Goal: Task Accomplishment & Management: Complete application form

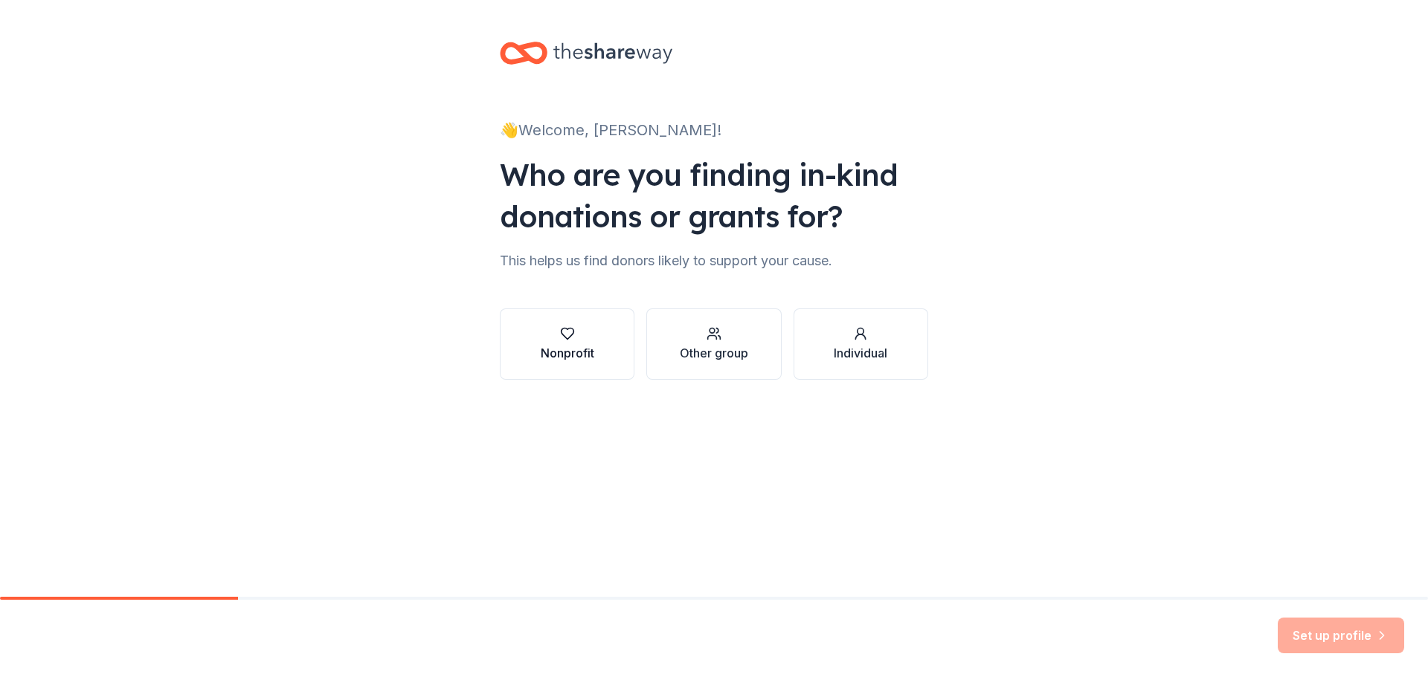
click at [575, 337] on div "button" at bounding box center [568, 333] width 54 height 15
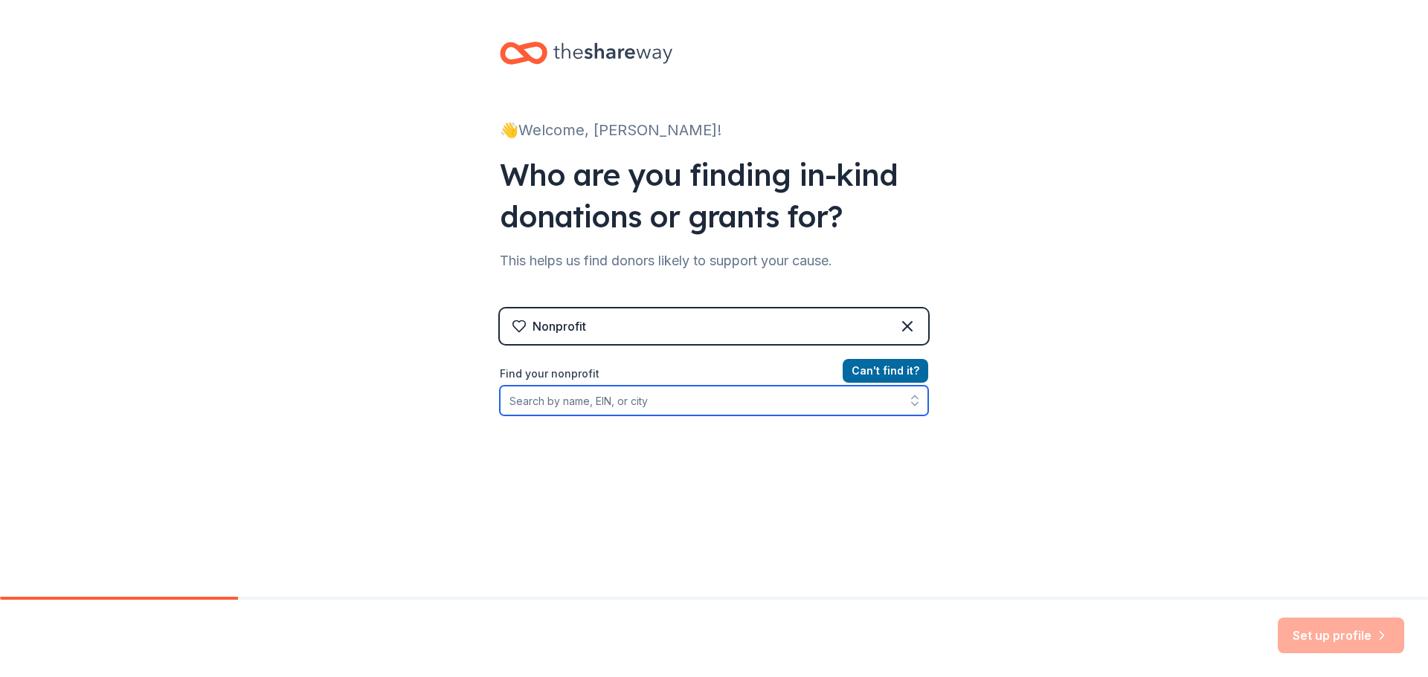
click at [590, 403] on input "Find your nonprofit" at bounding box center [714, 401] width 428 height 30
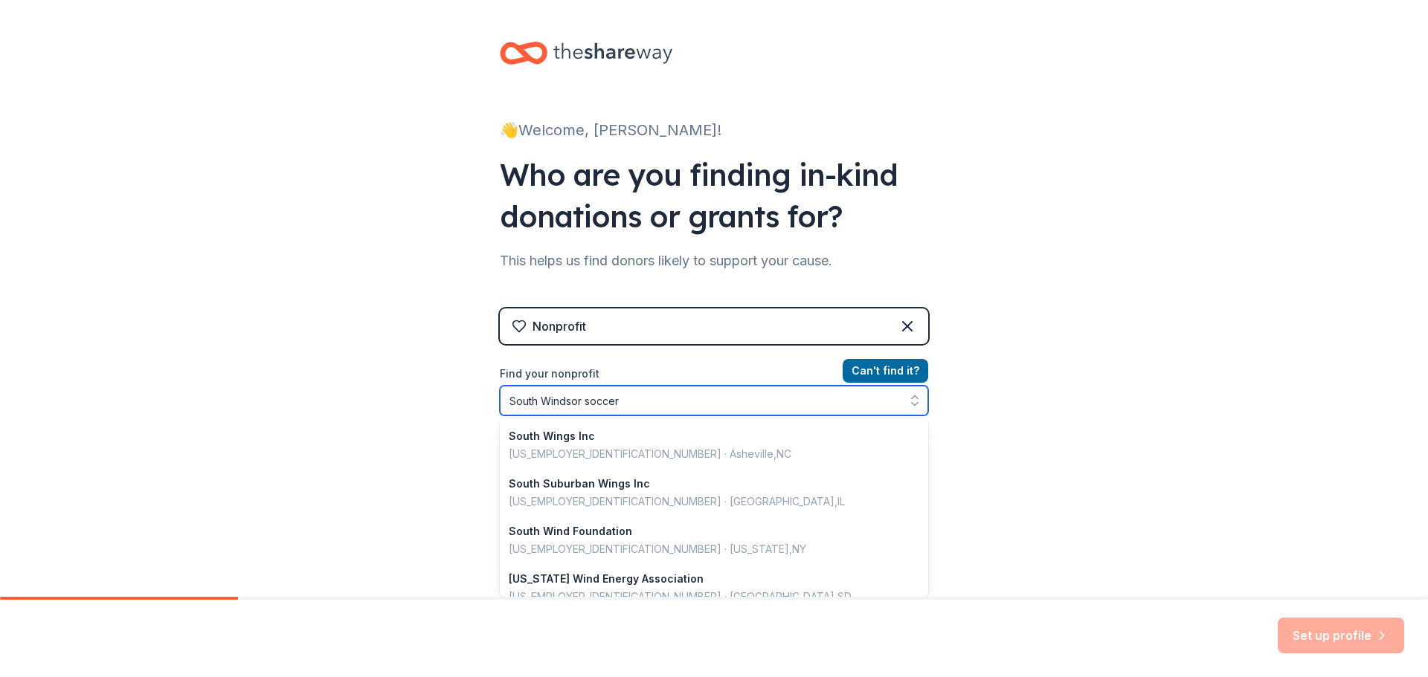
type input "South Windsor soccer"
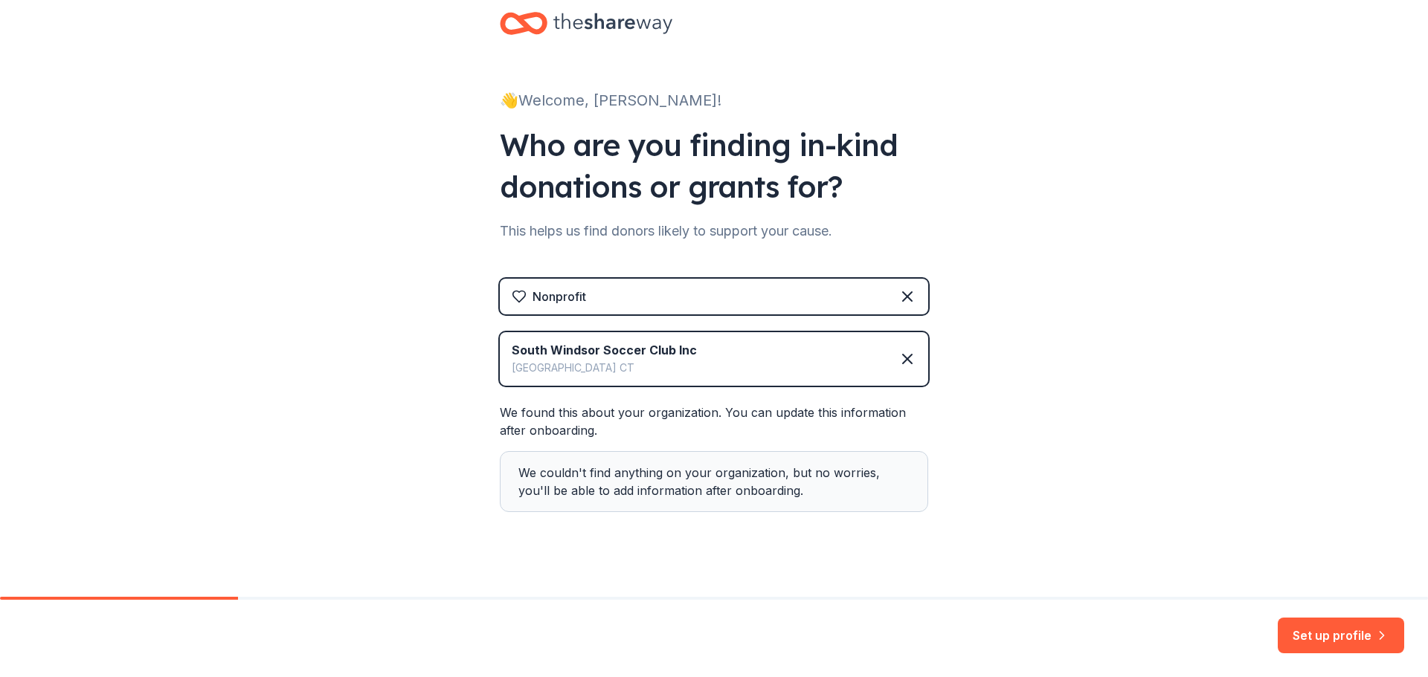
scroll to position [46, 0]
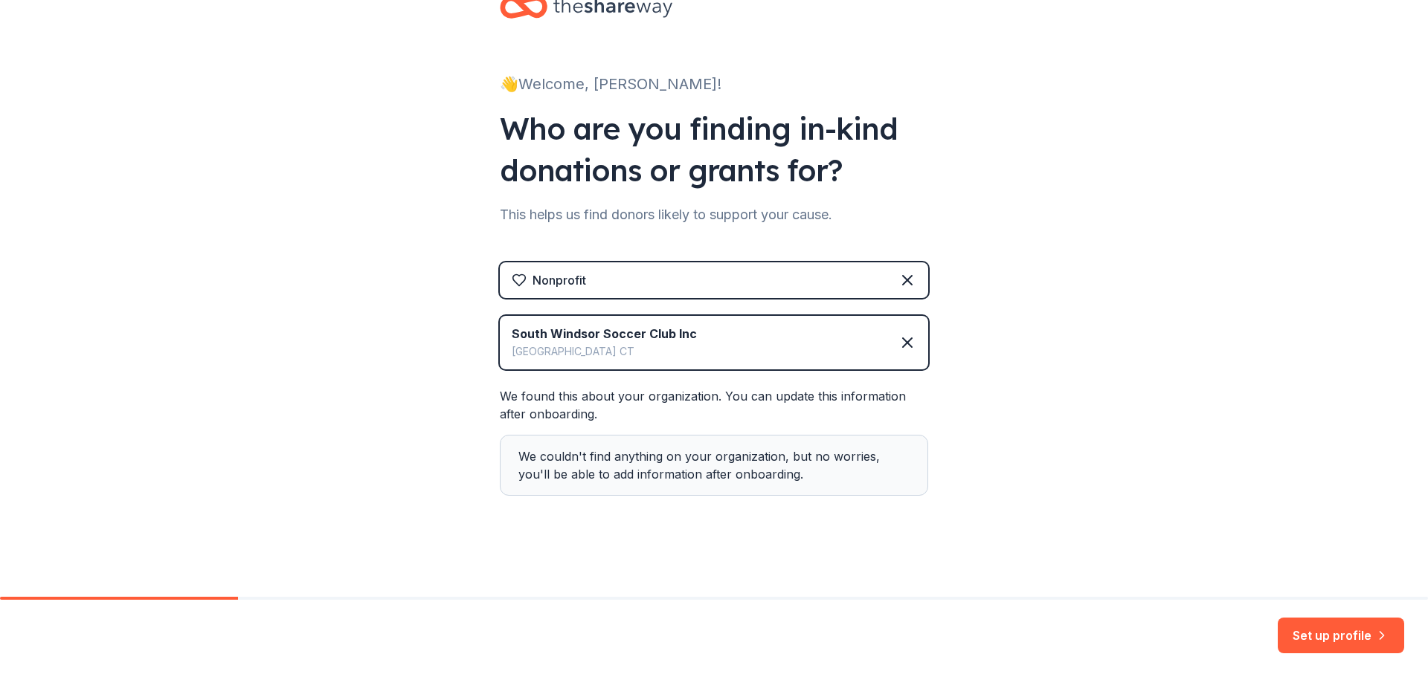
click at [712, 340] on div "South Windsor Soccer Club Inc South Windsor CT" at bounding box center [714, 343] width 428 height 54
click at [1318, 632] on button "Set up profile" at bounding box center [1341, 636] width 126 height 36
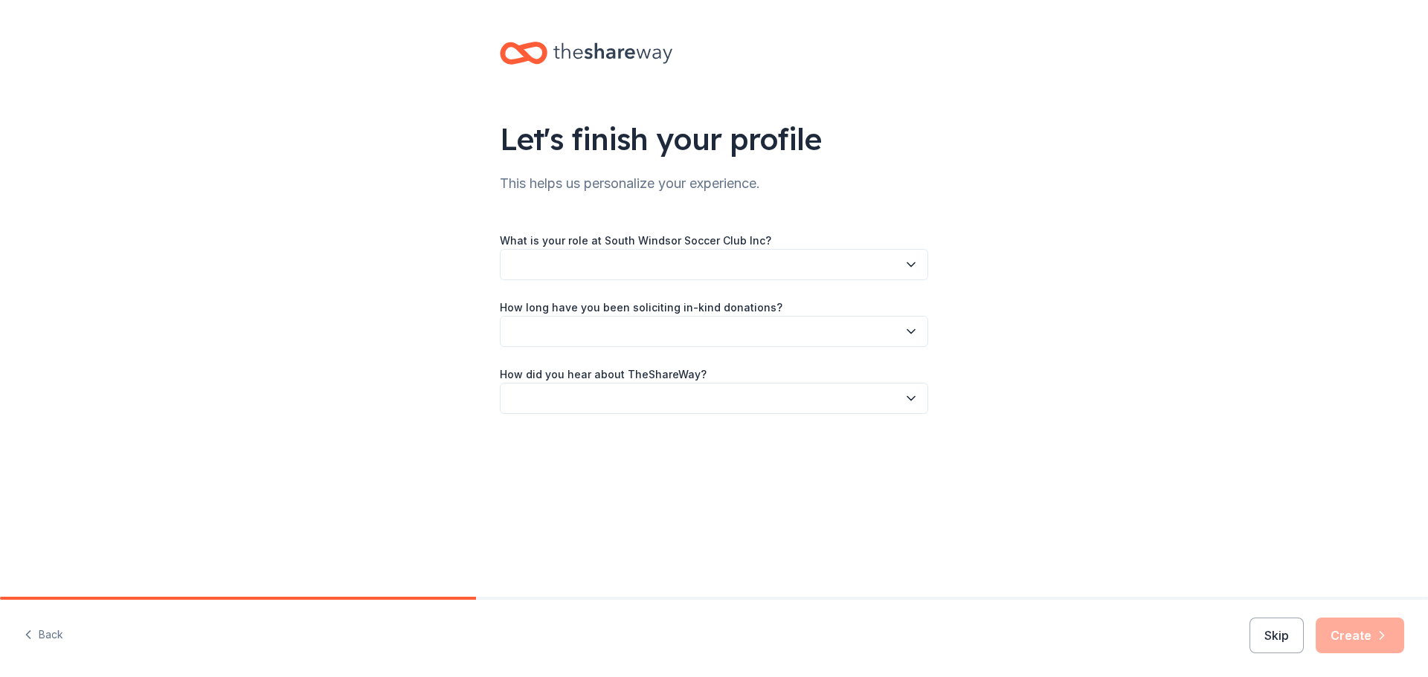
click at [541, 260] on button "button" at bounding box center [714, 264] width 428 height 31
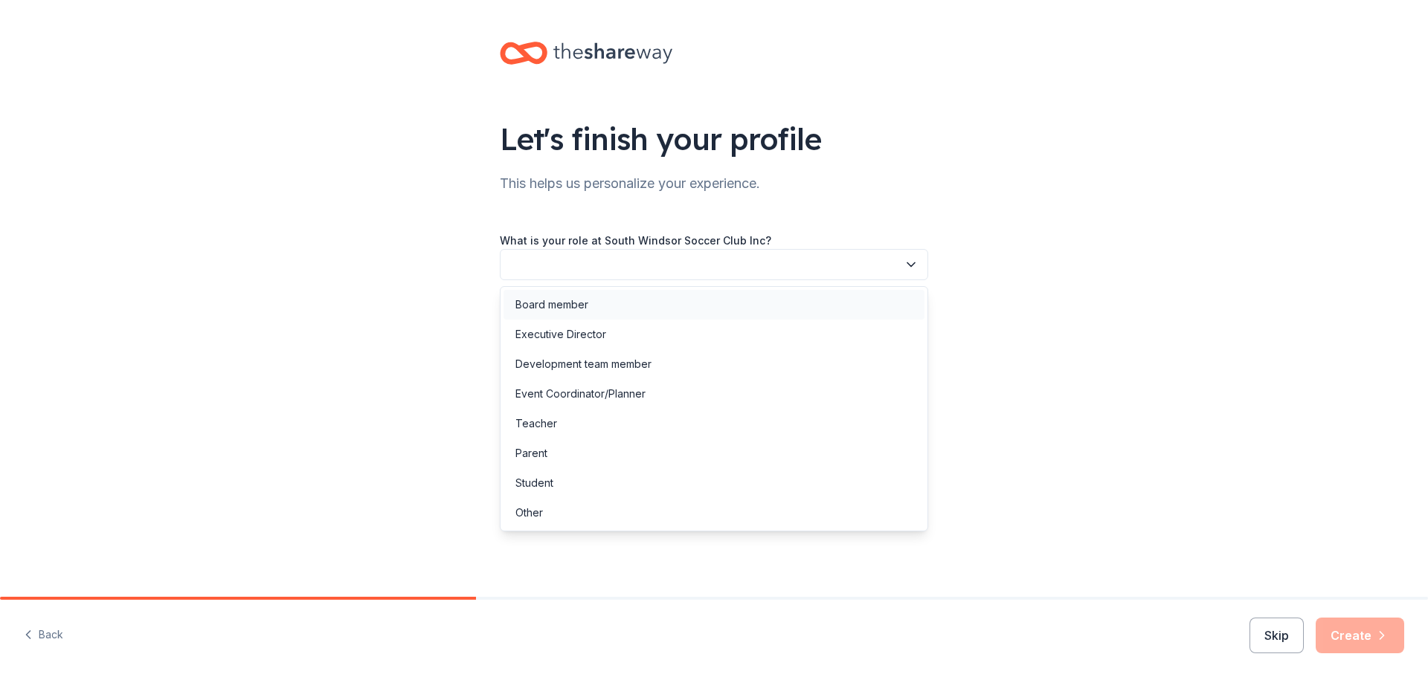
click at [563, 306] on div "Board member" at bounding box center [551, 305] width 73 height 18
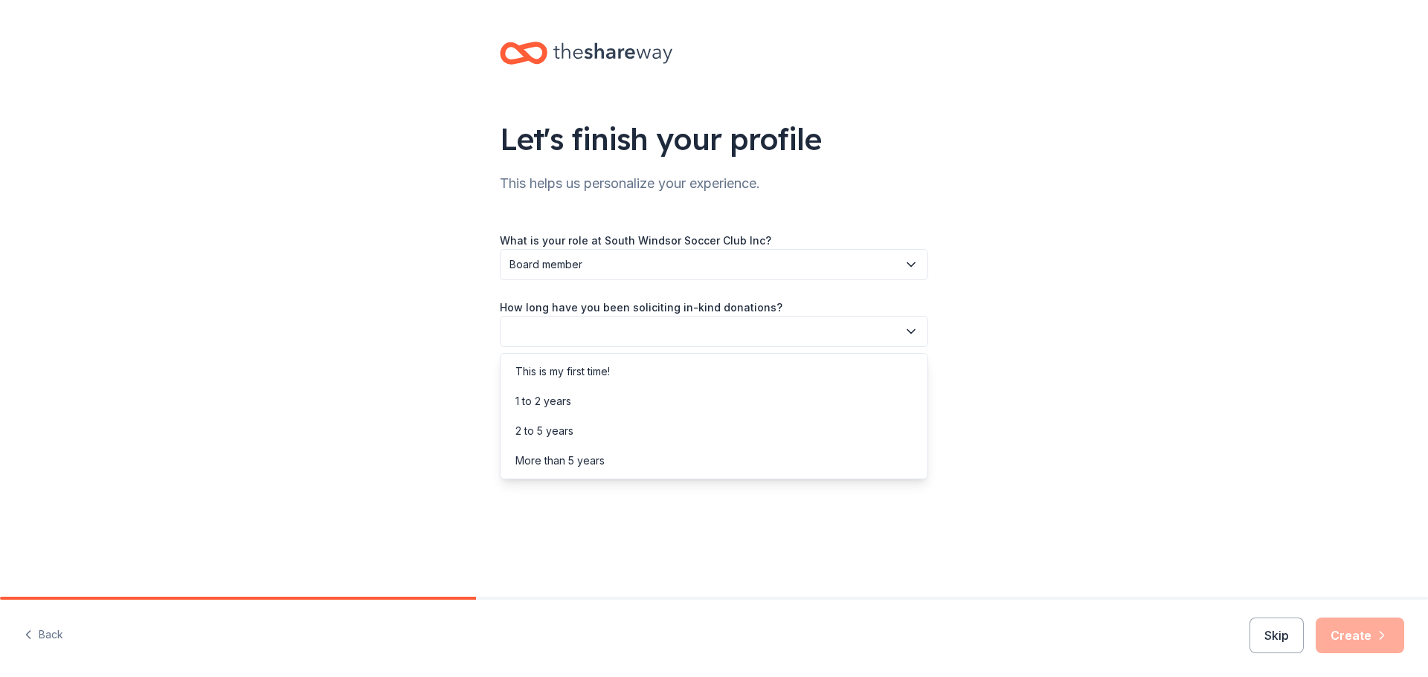
click at [569, 329] on button "button" at bounding box center [714, 331] width 428 height 31
click at [593, 460] on div "More than 5 years" at bounding box center [559, 461] width 89 height 18
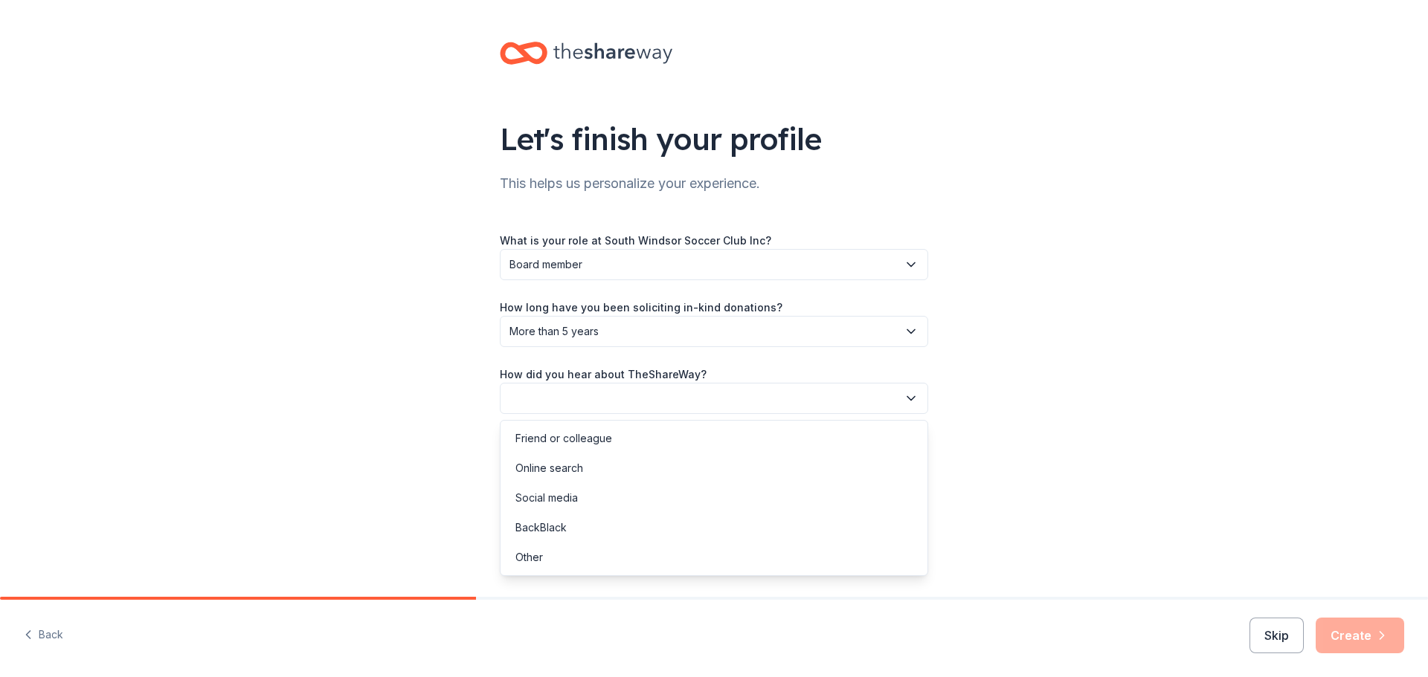
click at [567, 396] on button "button" at bounding box center [714, 398] width 428 height 31
click at [570, 463] on div "Online search" at bounding box center [549, 469] width 68 height 18
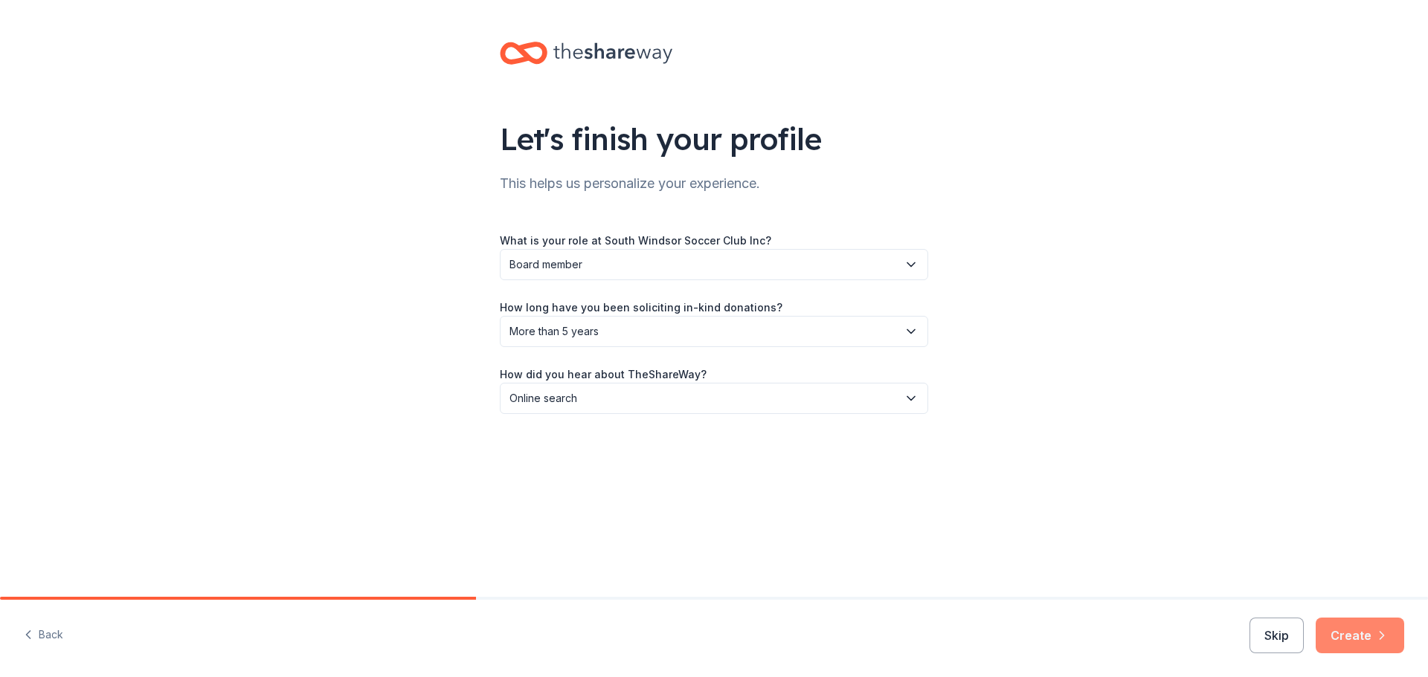
click at [1370, 643] on button "Create" at bounding box center [1360, 636] width 88 height 36
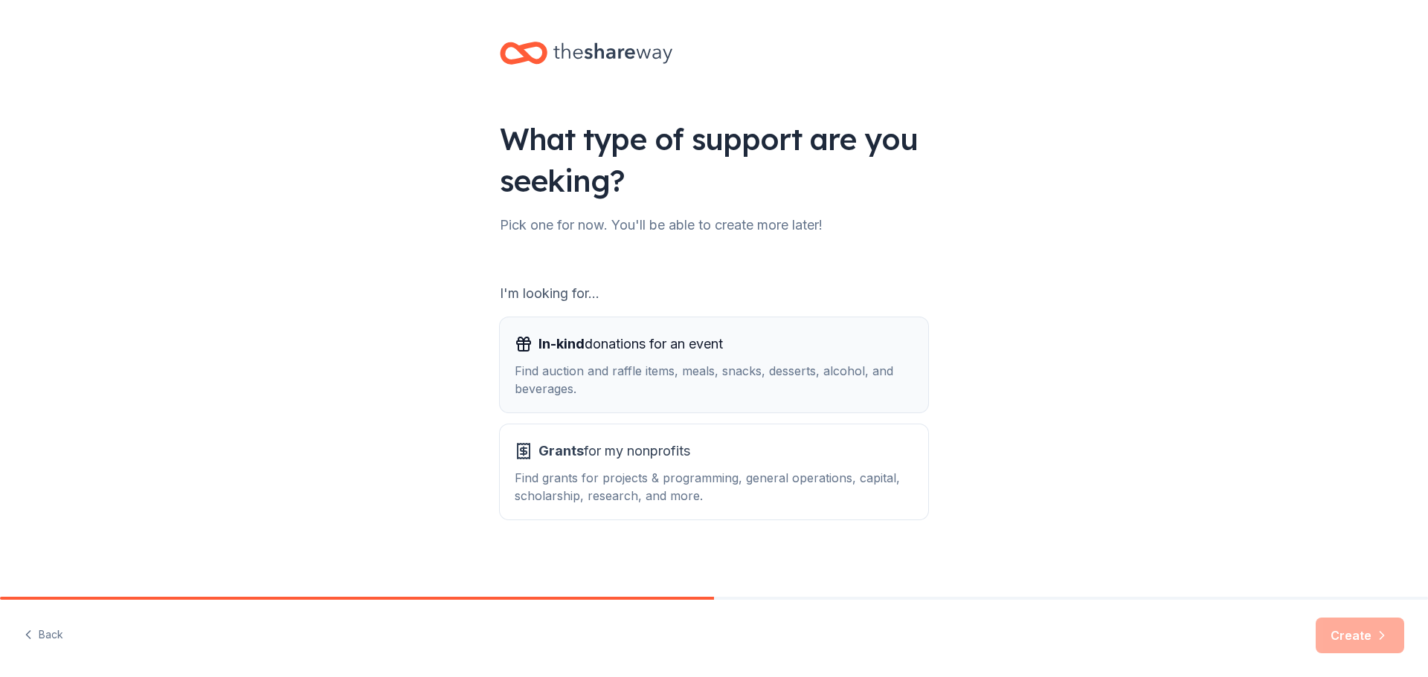
click at [773, 373] on div "Find auction and raffle items, meals, snacks, desserts, alcohol, and beverages." at bounding box center [714, 380] width 399 height 36
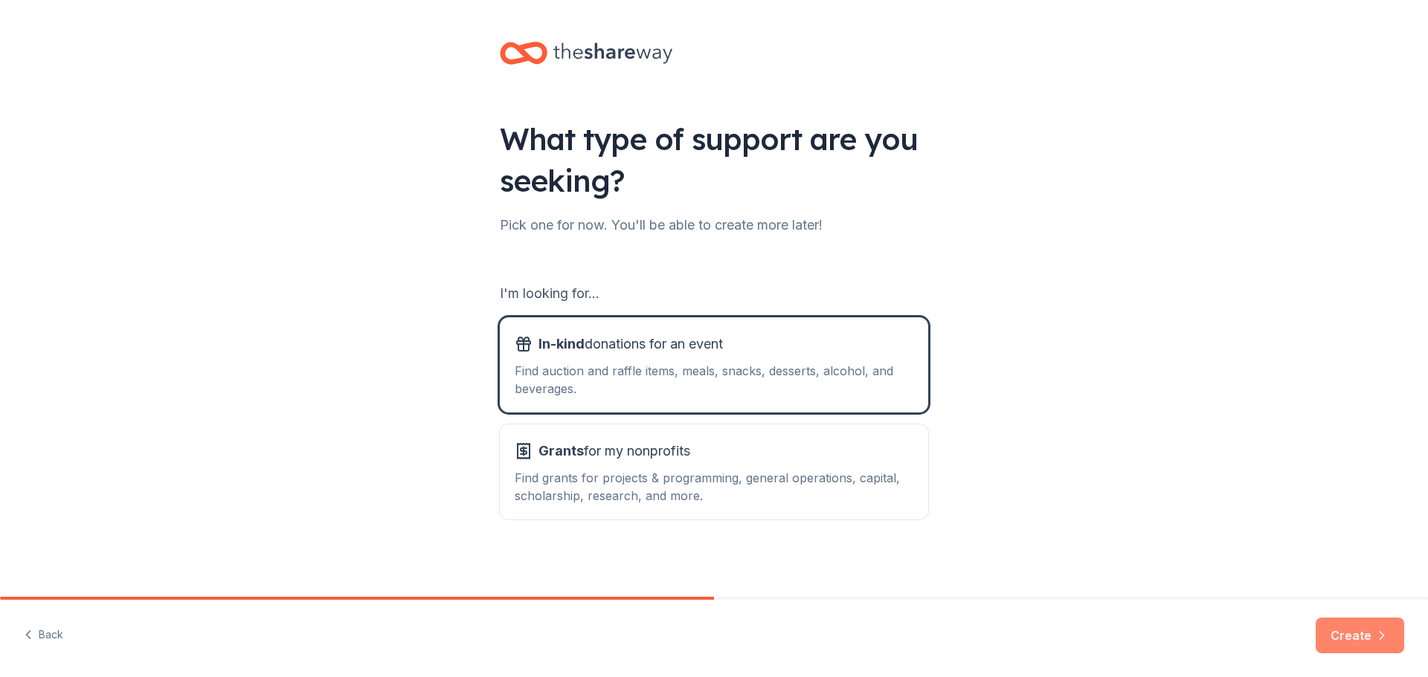
click at [1367, 631] on button "Create" at bounding box center [1360, 636] width 88 height 36
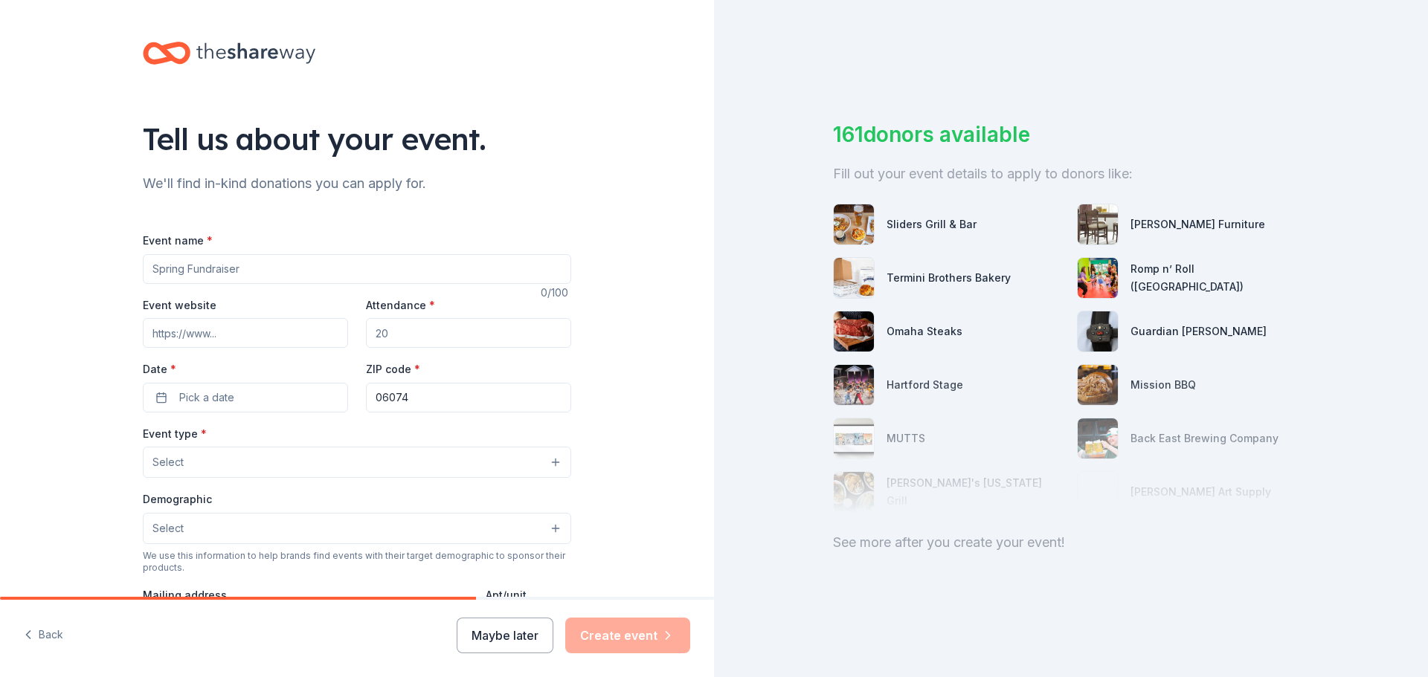
click at [283, 266] on input "Event name *" at bounding box center [357, 269] width 428 height 30
click at [188, 268] on input "2025 SOuth Windsor Fall Classic" at bounding box center [357, 269] width 428 height 30
type input "2025 South Windsor Fall Classic"
click at [199, 338] on input "Event website" at bounding box center [245, 333] width 205 height 30
type input "www.swfallclassic.com"
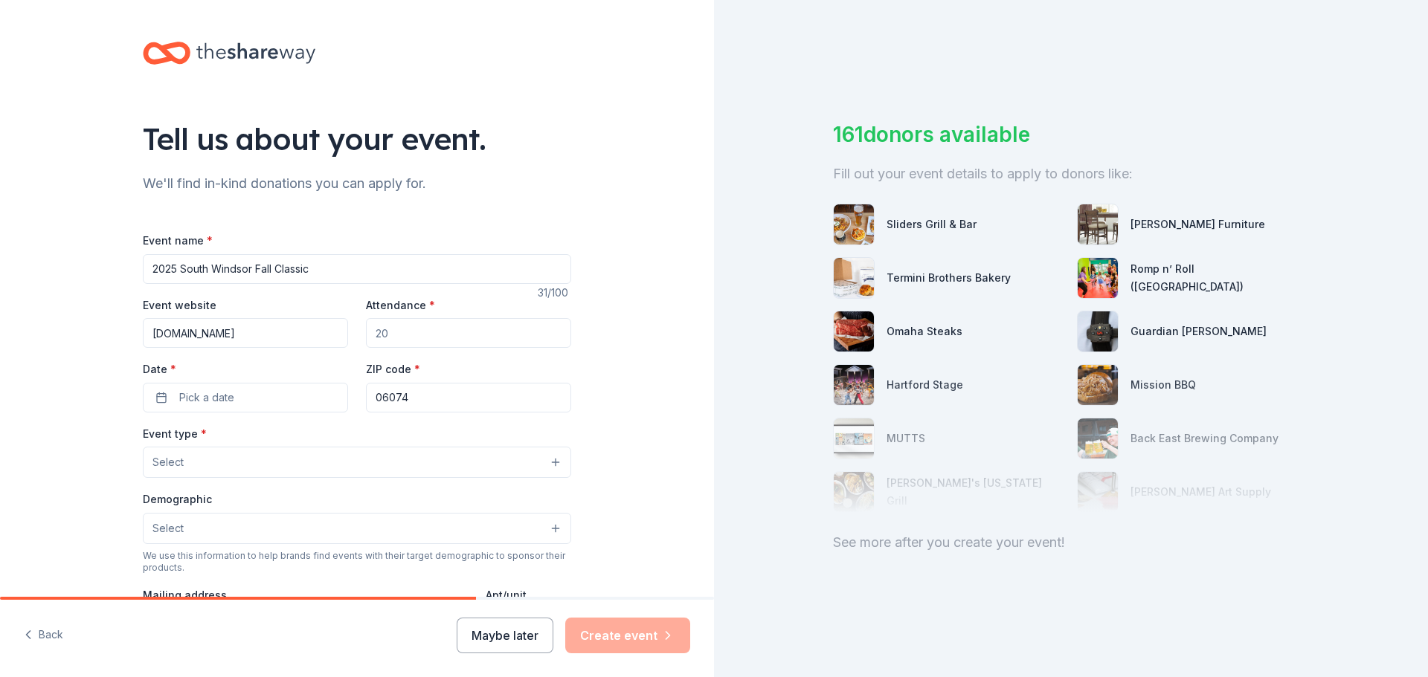
click at [395, 339] on input "Attendance *" at bounding box center [468, 333] width 205 height 30
type input "10000"
click at [218, 393] on span "Pick a date" at bounding box center [206, 398] width 55 height 18
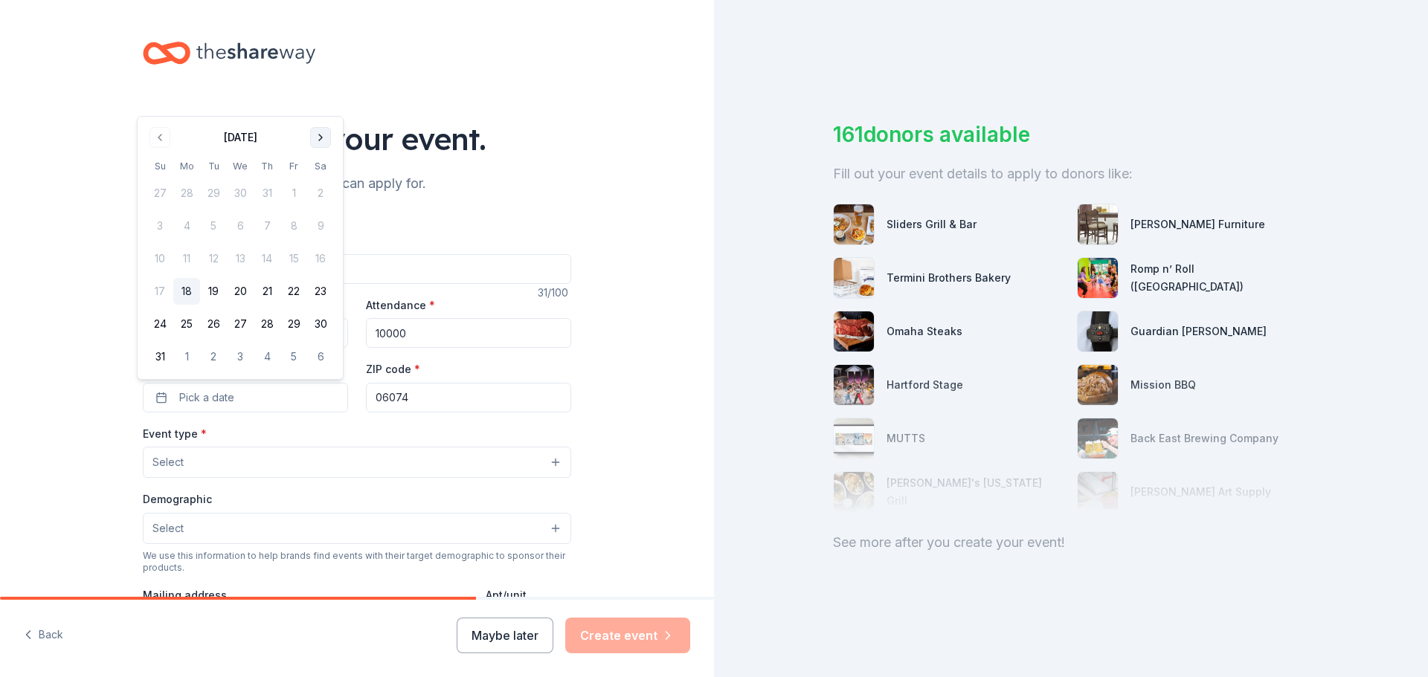
click at [330, 135] on button "Go to next month" at bounding box center [320, 137] width 21 height 21
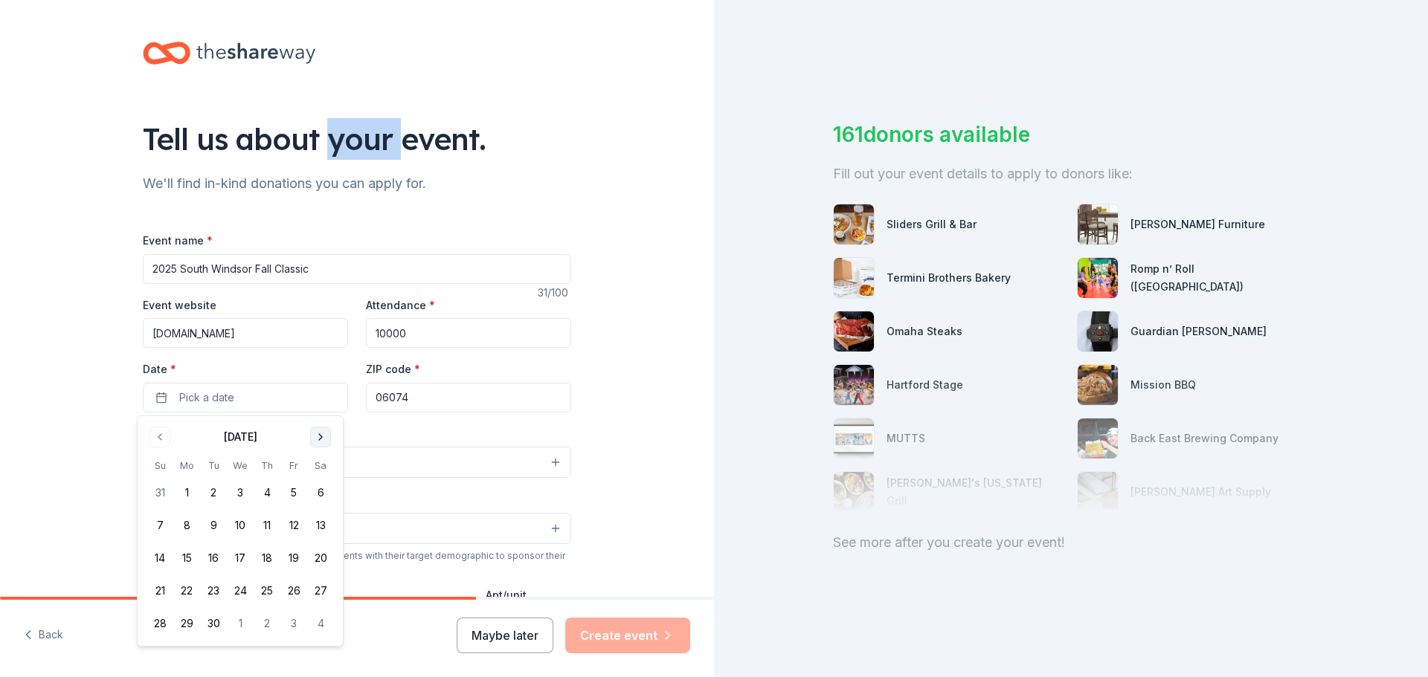
click at [330, 135] on div "Tell us about your event." at bounding box center [357, 139] width 428 height 42
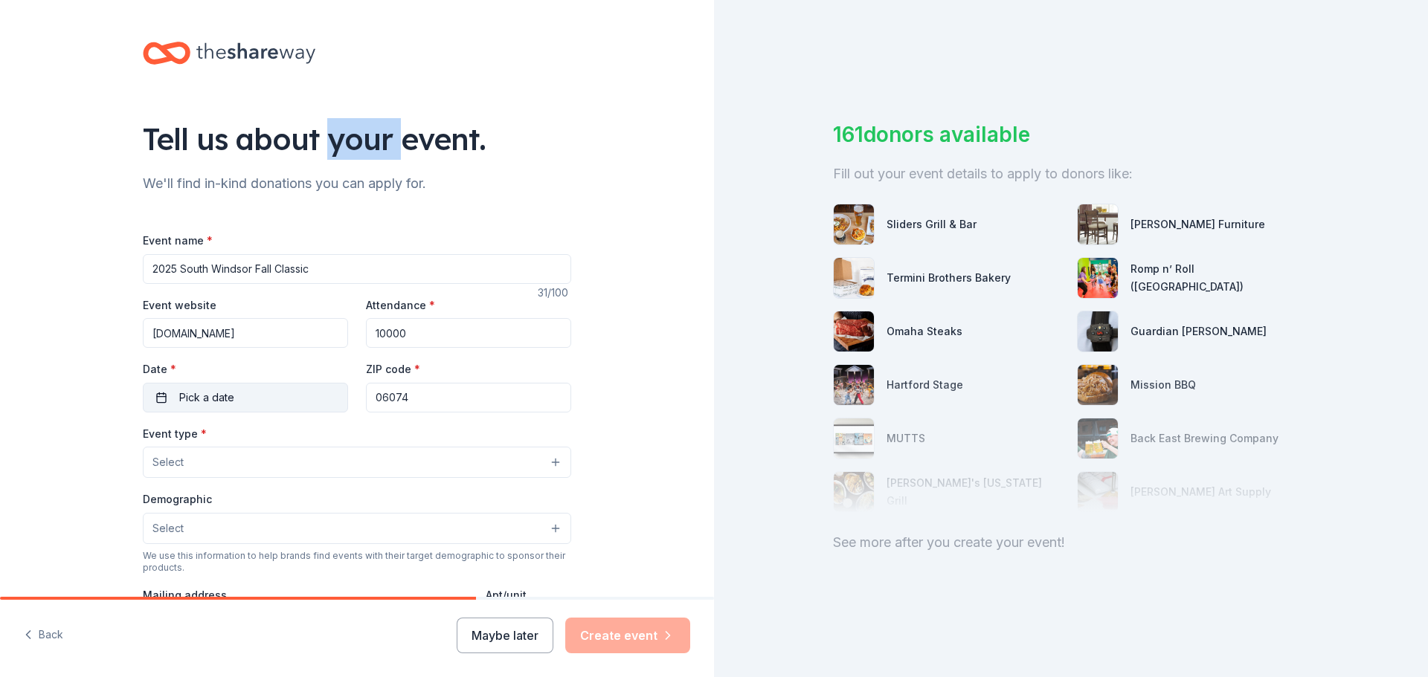
click at [277, 399] on button "Pick a date" at bounding box center [245, 398] width 205 height 30
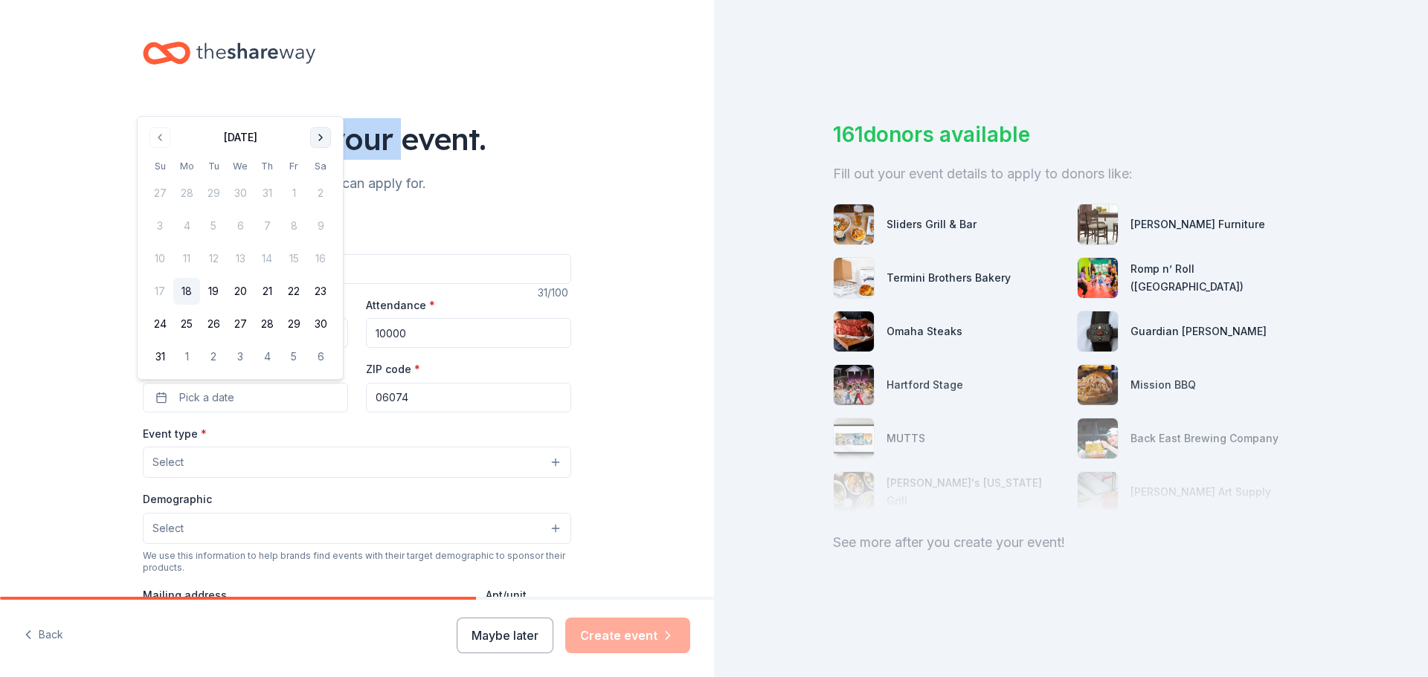
click at [319, 132] on button "Go to next month" at bounding box center [320, 137] width 21 height 21
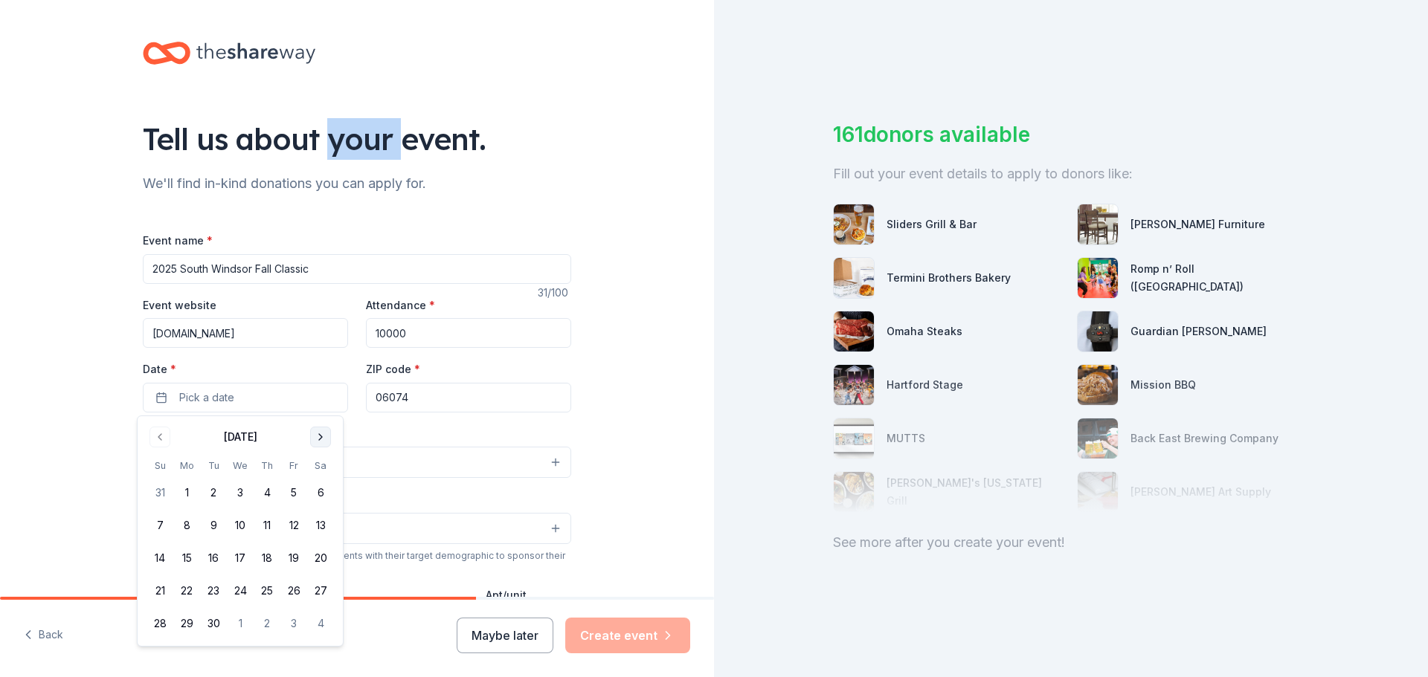
click at [318, 438] on button "Go to next month" at bounding box center [320, 437] width 21 height 21
click at [321, 593] on button "25" at bounding box center [320, 591] width 27 height 27
click at [400, 415] on div "Event name * 2025 South Windsor Fall Classic 31 /100 Event website www.swfallcl…" at bounding box center [357, 574] width 428 height 687
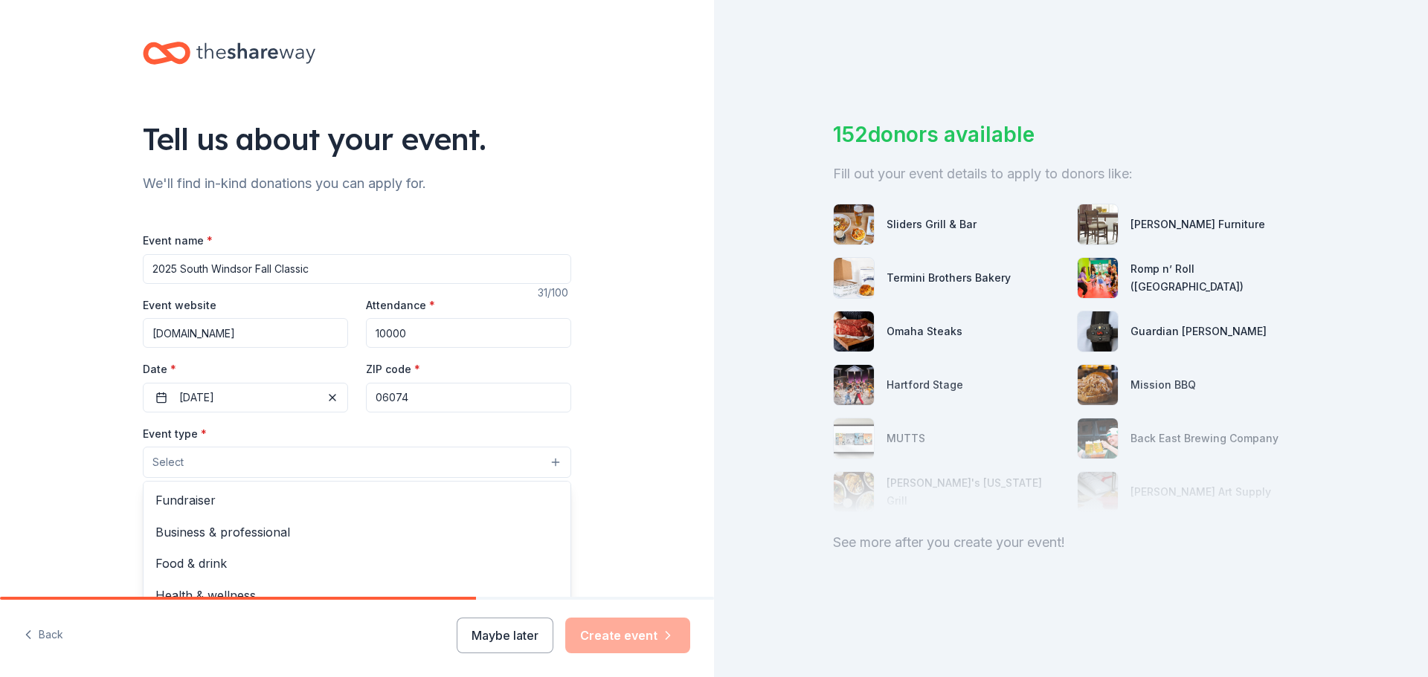
click at [228, 463] on button "Select" at bounding box center [357, 462] width 428 height 31
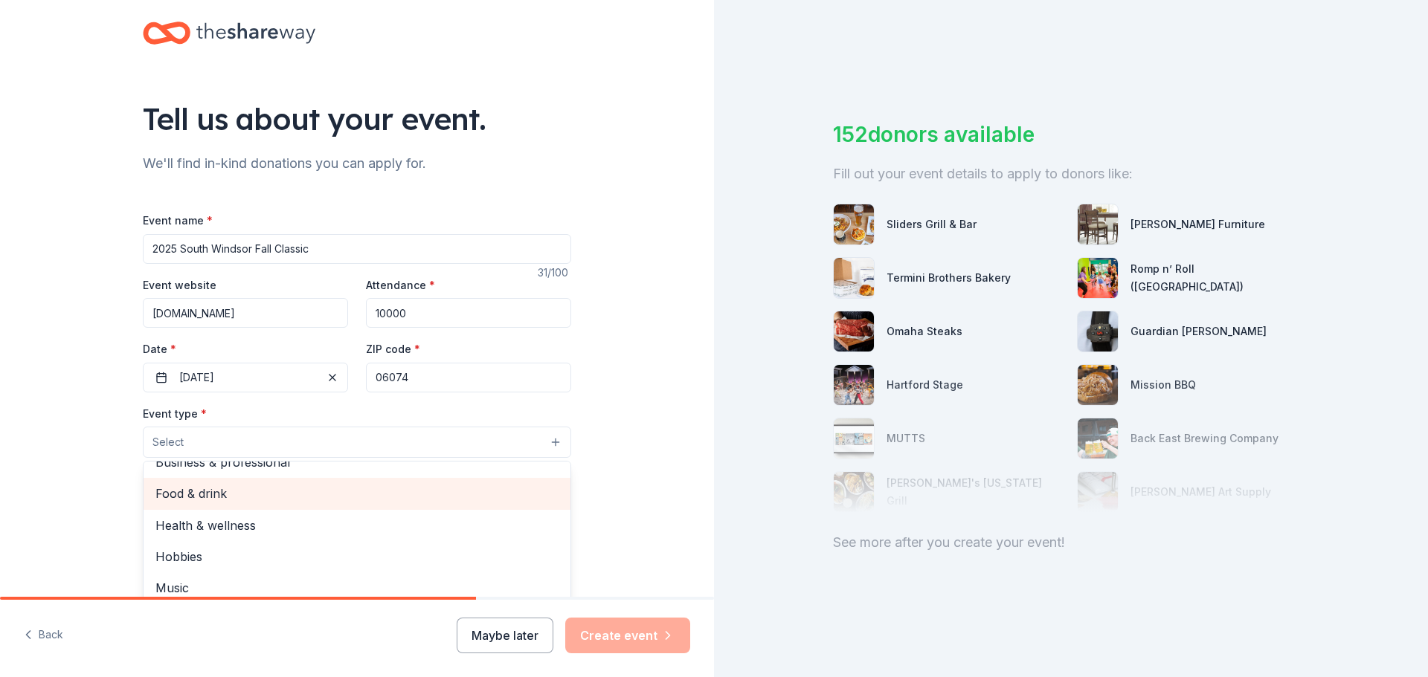
scroll to position [74, 0]
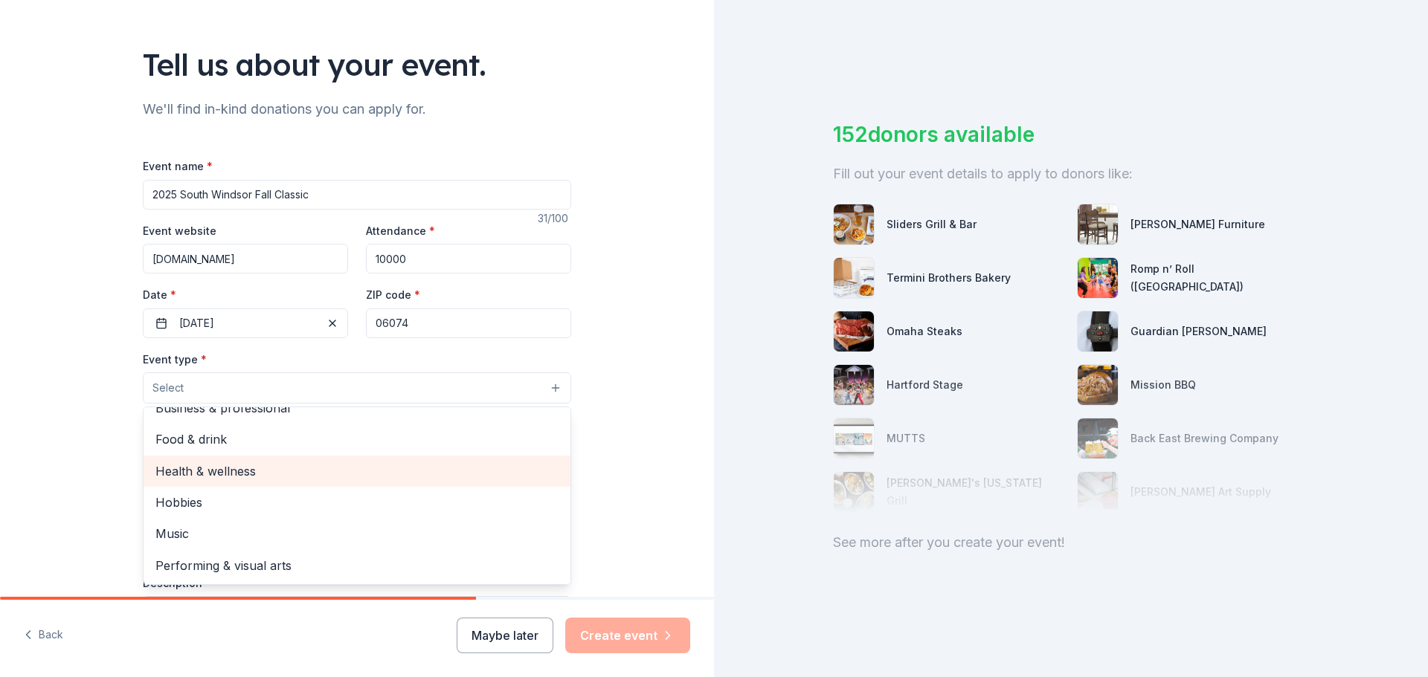
click at [277, 466] on span "Health & wellness" at bounding box center [356, 471] width 403 height 19
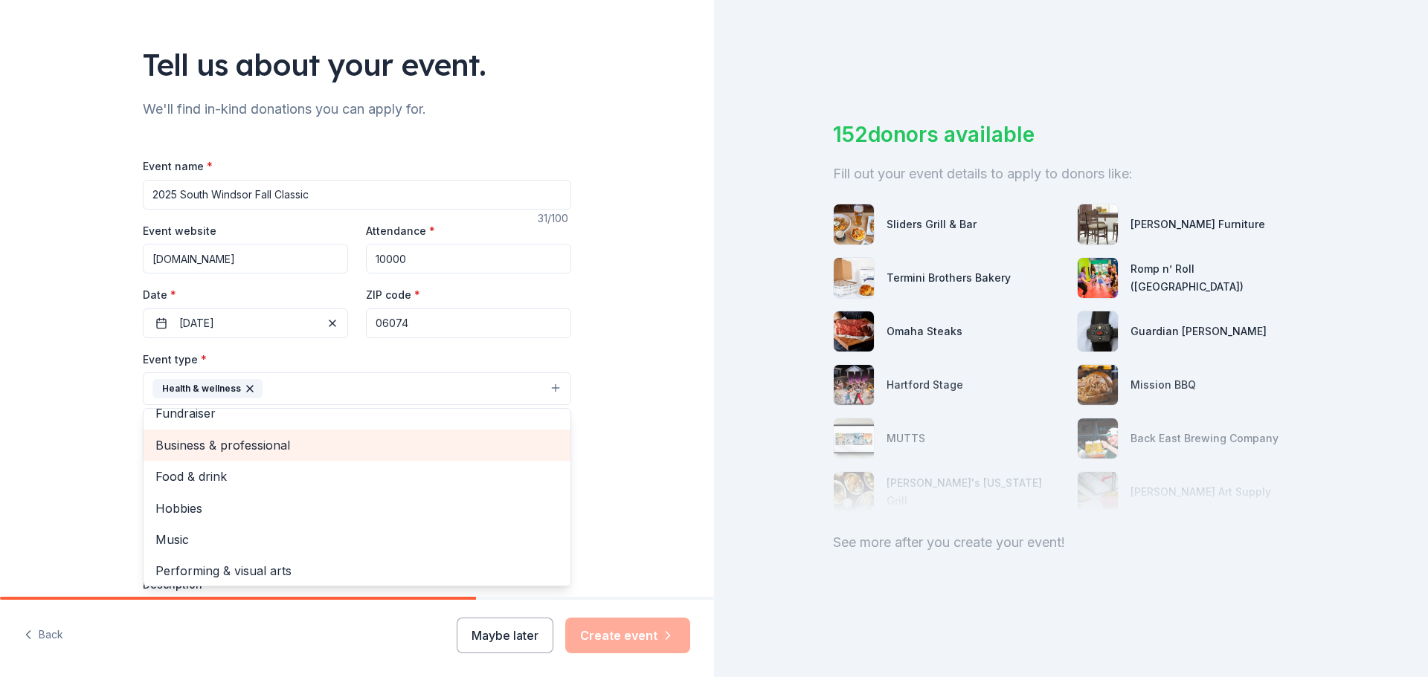
scroll to position [18, 0]
click at [635, 445] on div "Tell us about your event. We'll find in-kind donations you can apply for. Event…" at bounding box center [357, 421] width 714 height 991
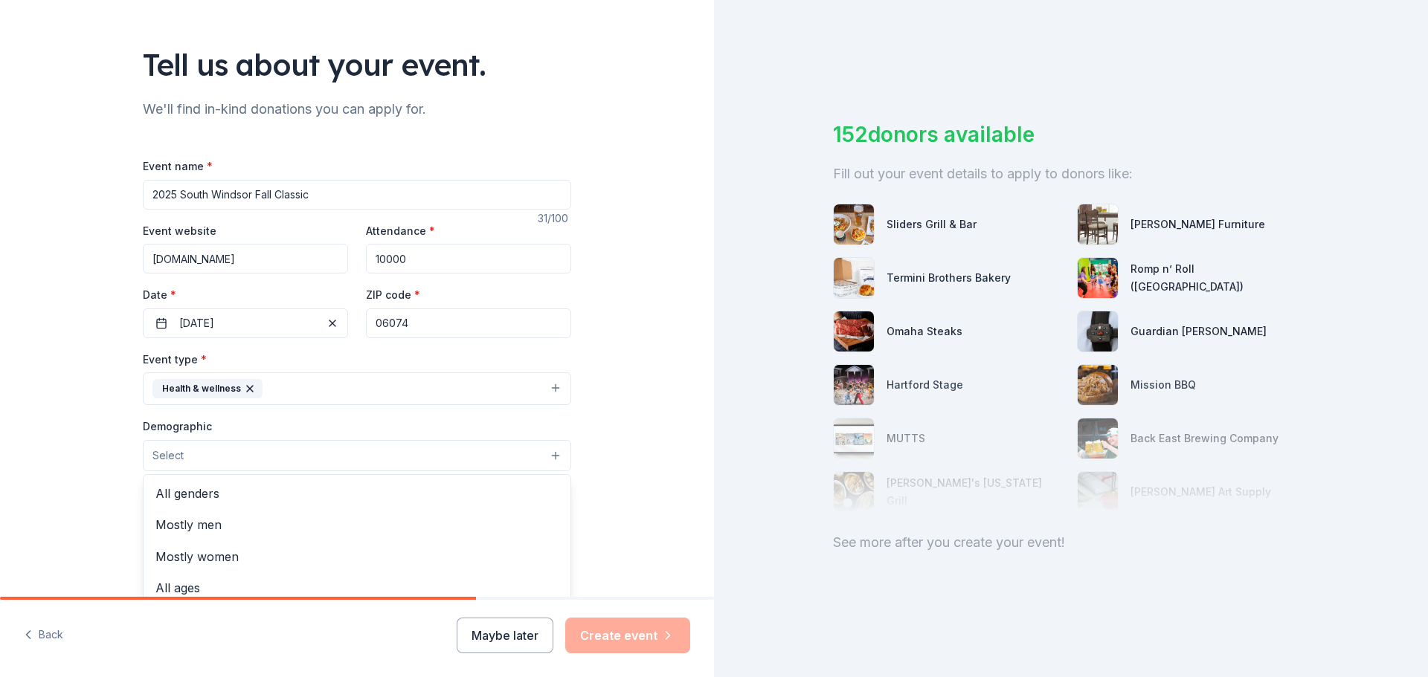
click at [236, 454] on button "Select" at bounding box center [357, 455] width 428 height 31
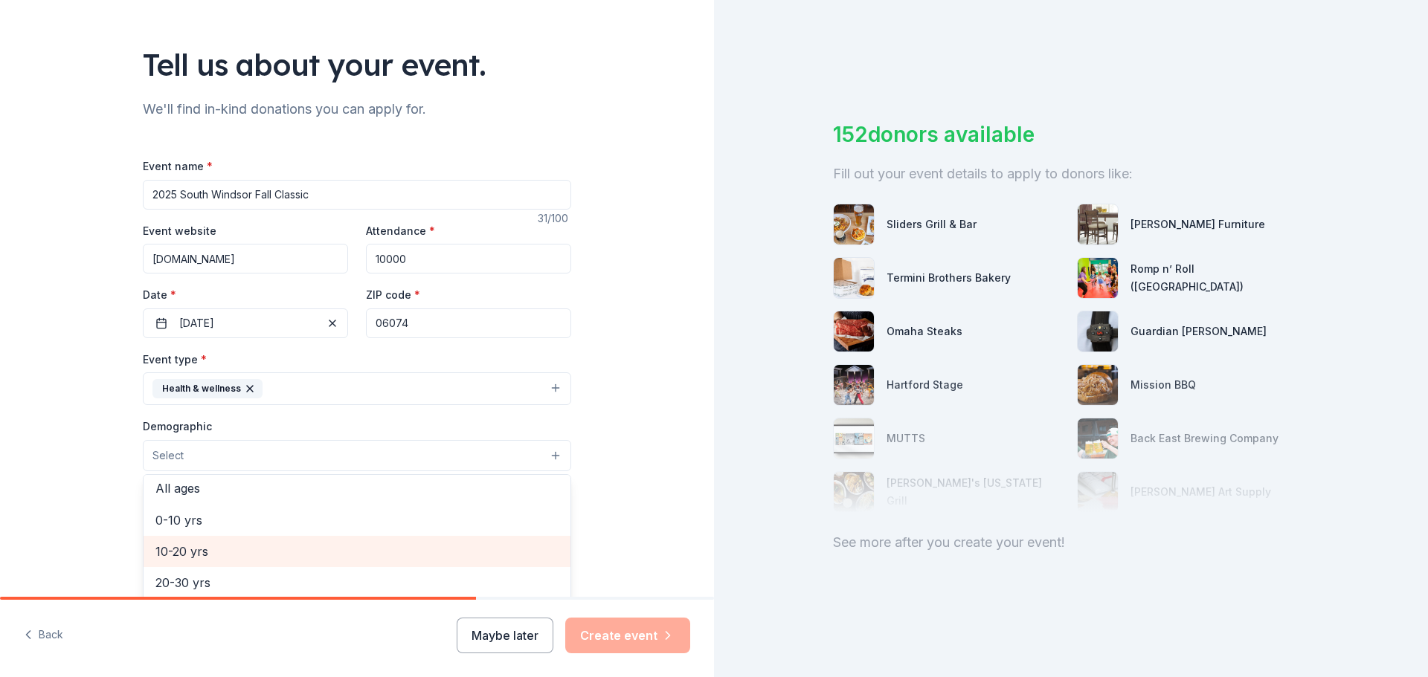
scroll to position [74, 0]
click at [247, 547] on span "0-10 yrs" at bounding box center [356, 545] width 403 height 19
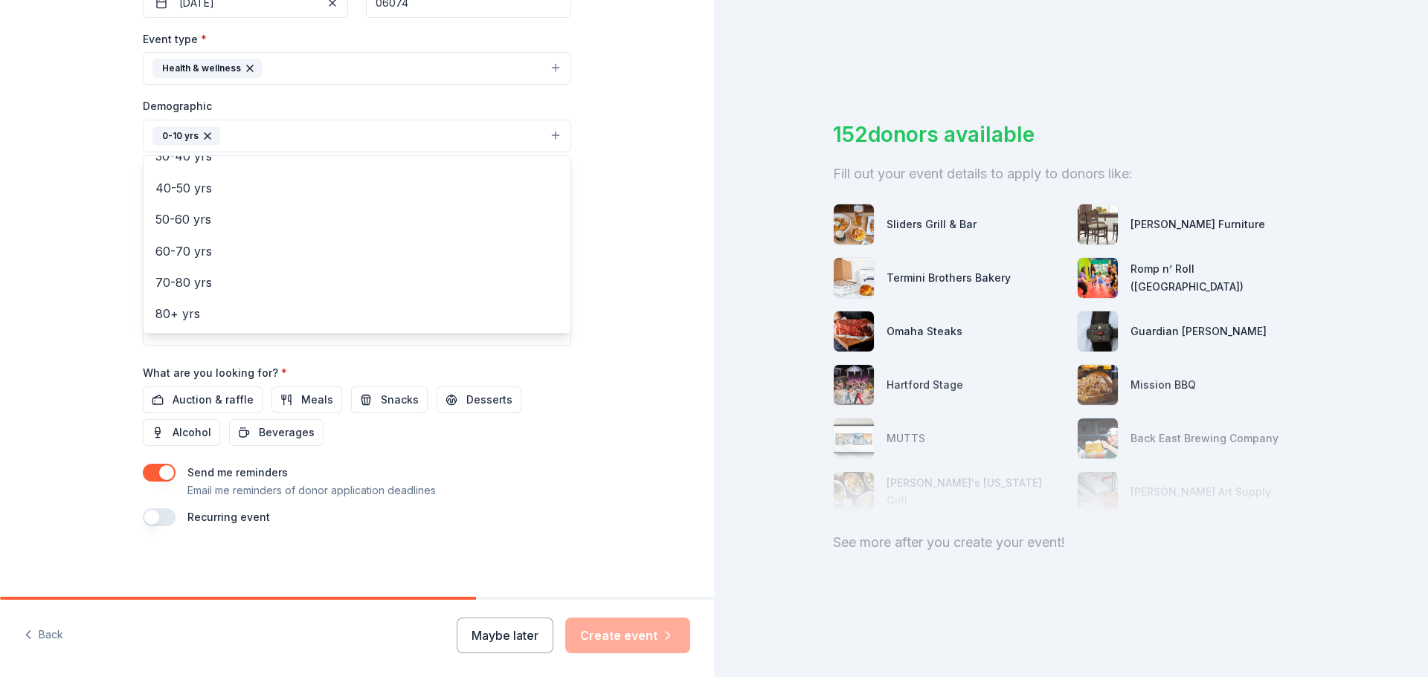
scroll to position [396, 0]
click at [201, 398] on div "Event name * 2025 South Windsor Fall Classic 31 /100 Event website www.swfallcl…" at bounding box center [357, 181] width 428 height 690
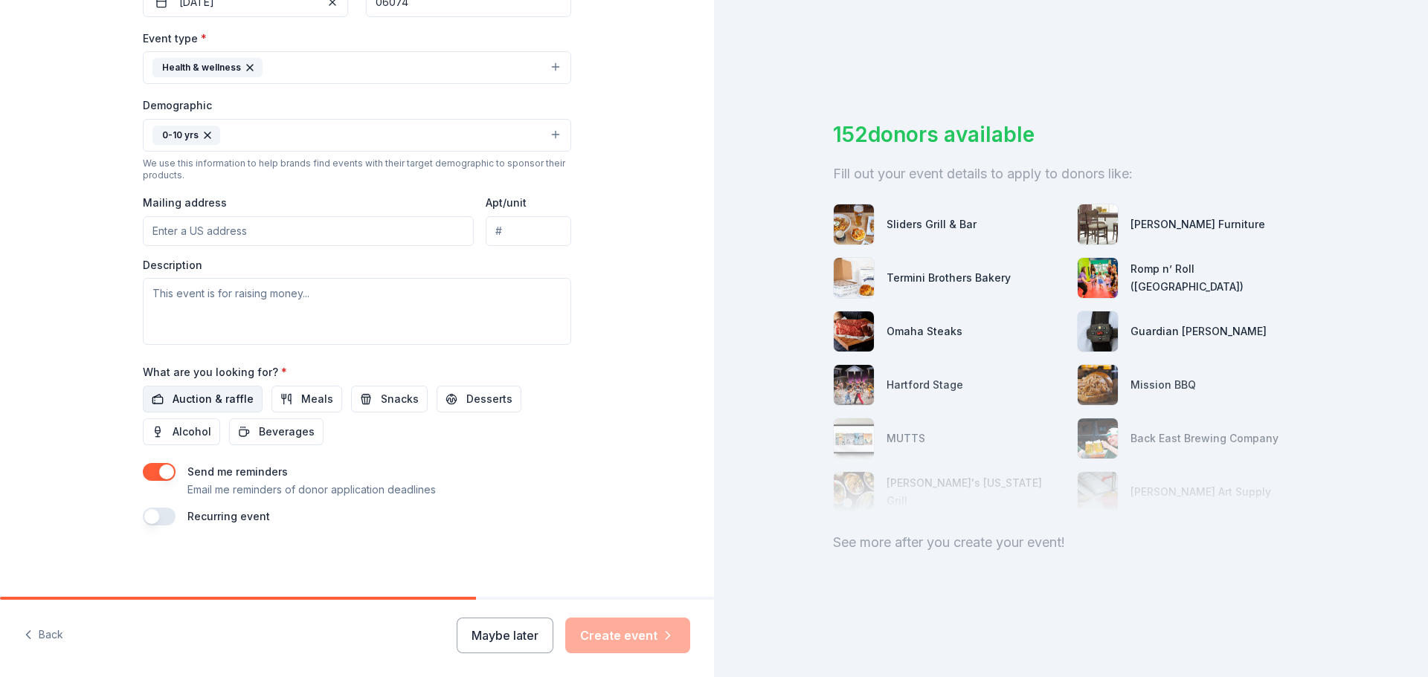
click at [218, 399] on span "Auction & raffle" at bounding box center [213, 399] width 81 height 18
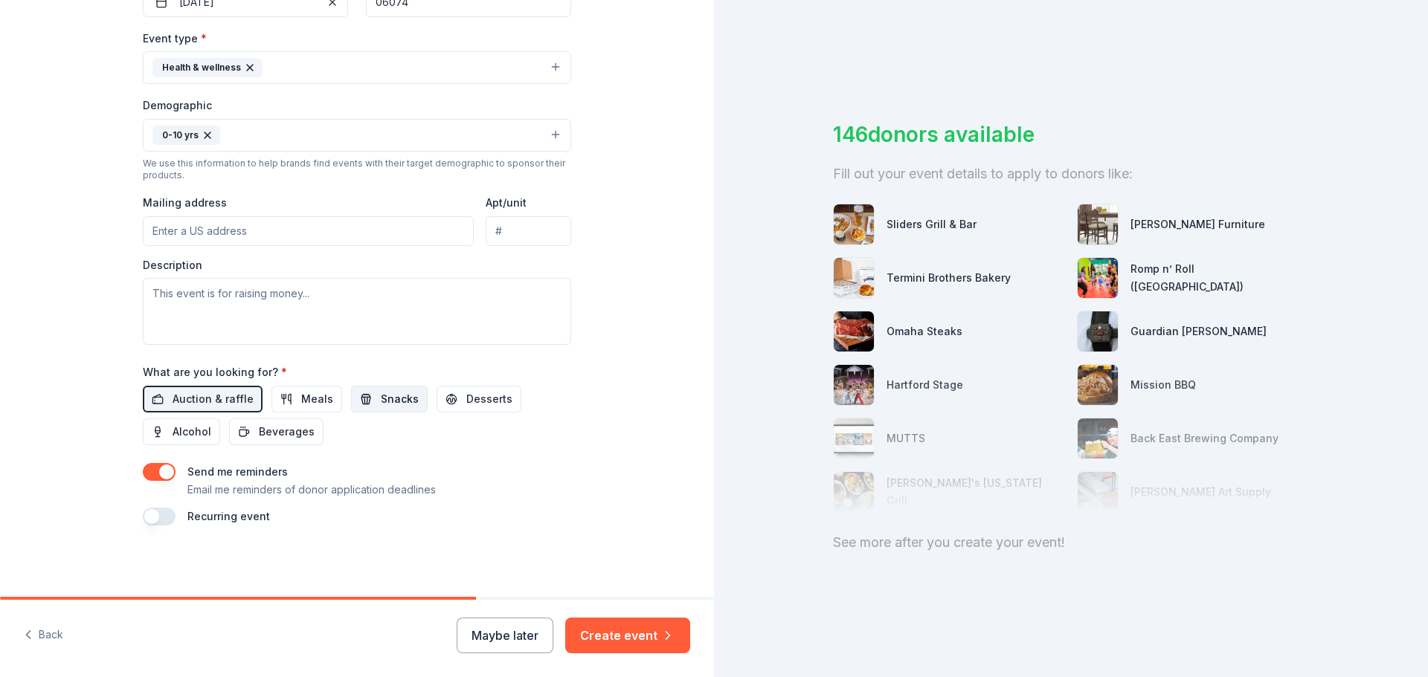
click at [387, 403] on span "Snacks" at bounding box center [400, 399] width 38 height 18
click at [280, 428] on span "Beverages" at bounding box center [287, 432] width 56 height 18
click at [270, 234] on input "Mailing address" at bounding box center [308, 231] width 331 height 30
click at [303, 225] on input "313 Troy Rd" at bounding box center [308, 231] width 331 height 30
type input "313 Troy Road, South Windsor, CT, 06074"
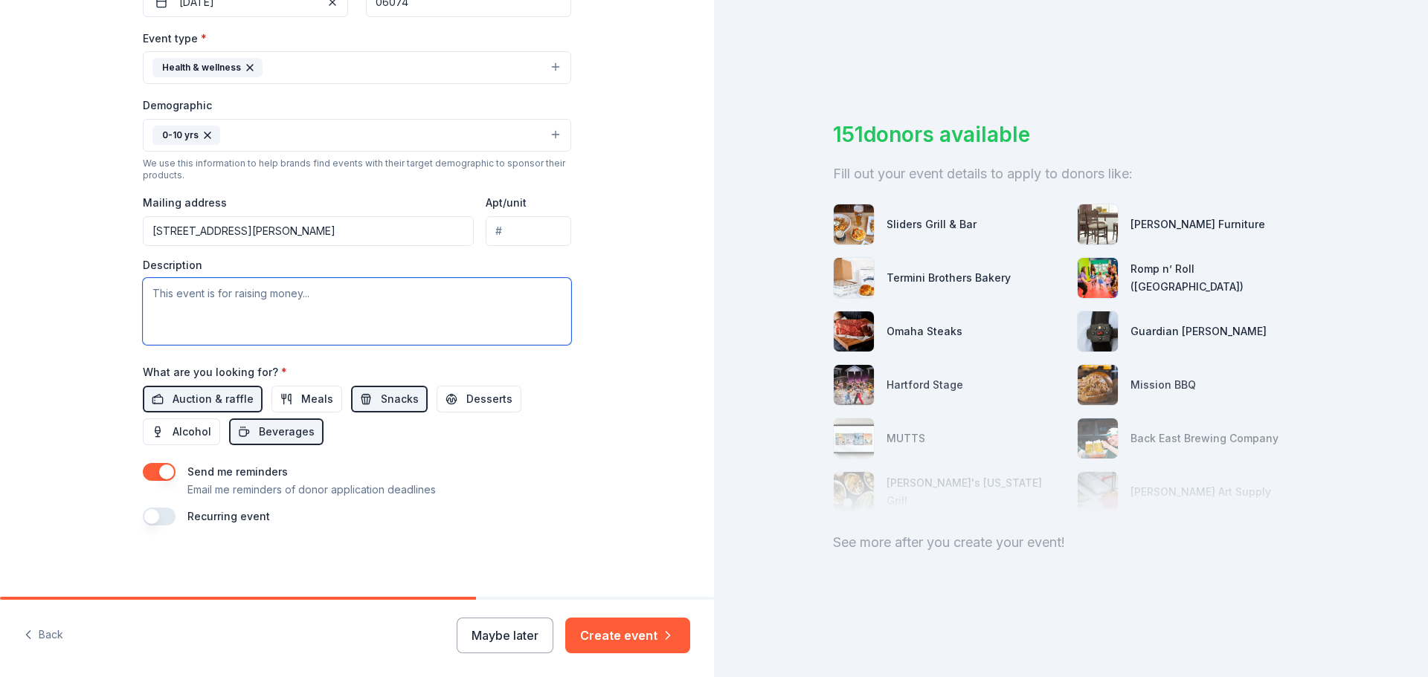
click at [178, 295] on textarea at bounding box center [357, 311] width 428 height 67
click at [320, 300] on textarea "To enrich screen reader interactions, please activate Accessibility in Grammarl…" at bounding box center [357, 311] width 428 height 67
paste textarea "The South Windsor Soccer Club is hosting our annual youth soccer tournament on …"
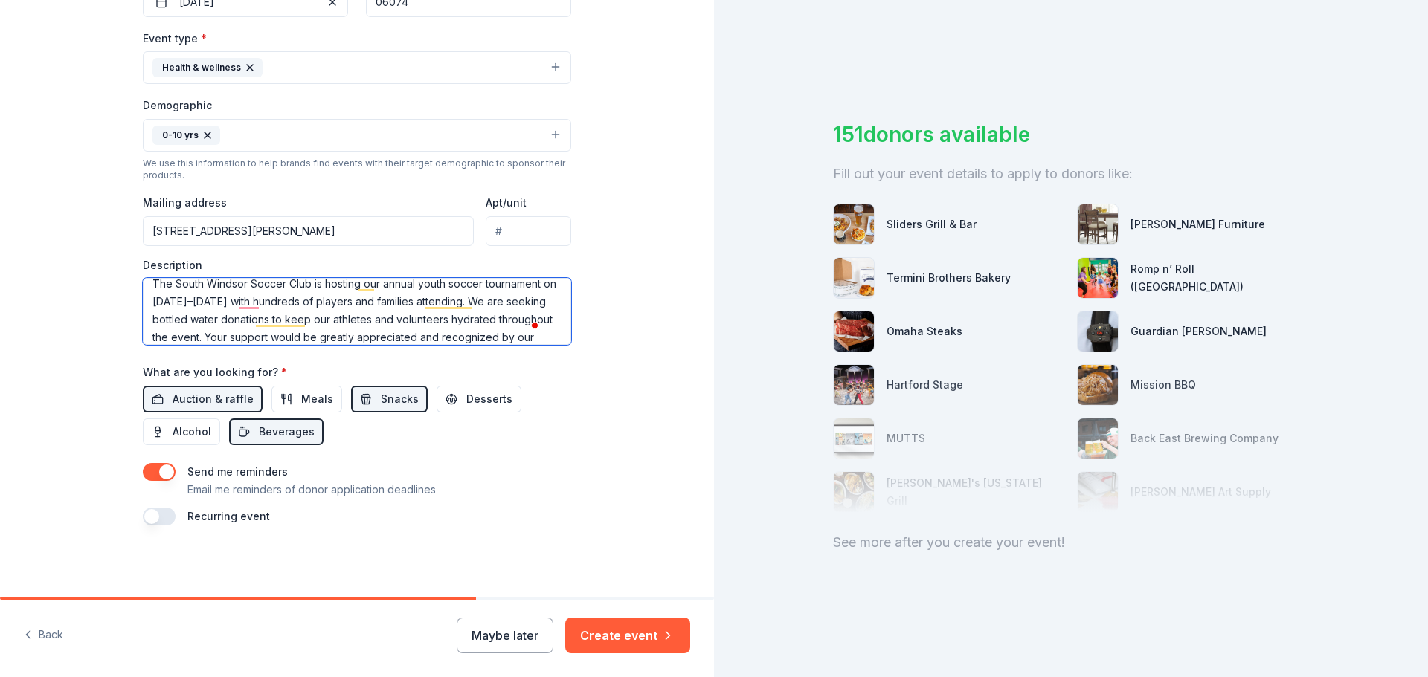
scroll to position [0, 0]
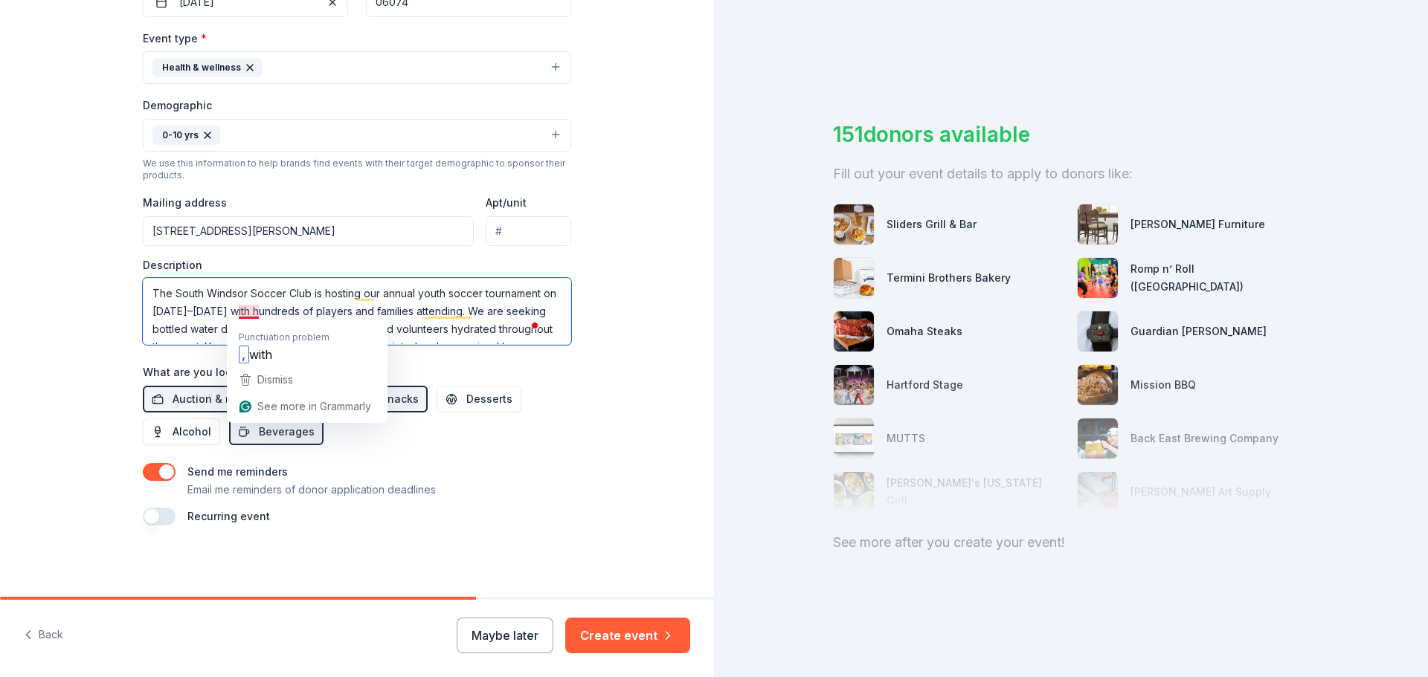
click at [236, 311] on textarea "The South Windsor Soccer Club is hosting our annual youth soccer tournament on …" at bounding box center [357, 311] width 428 height 67
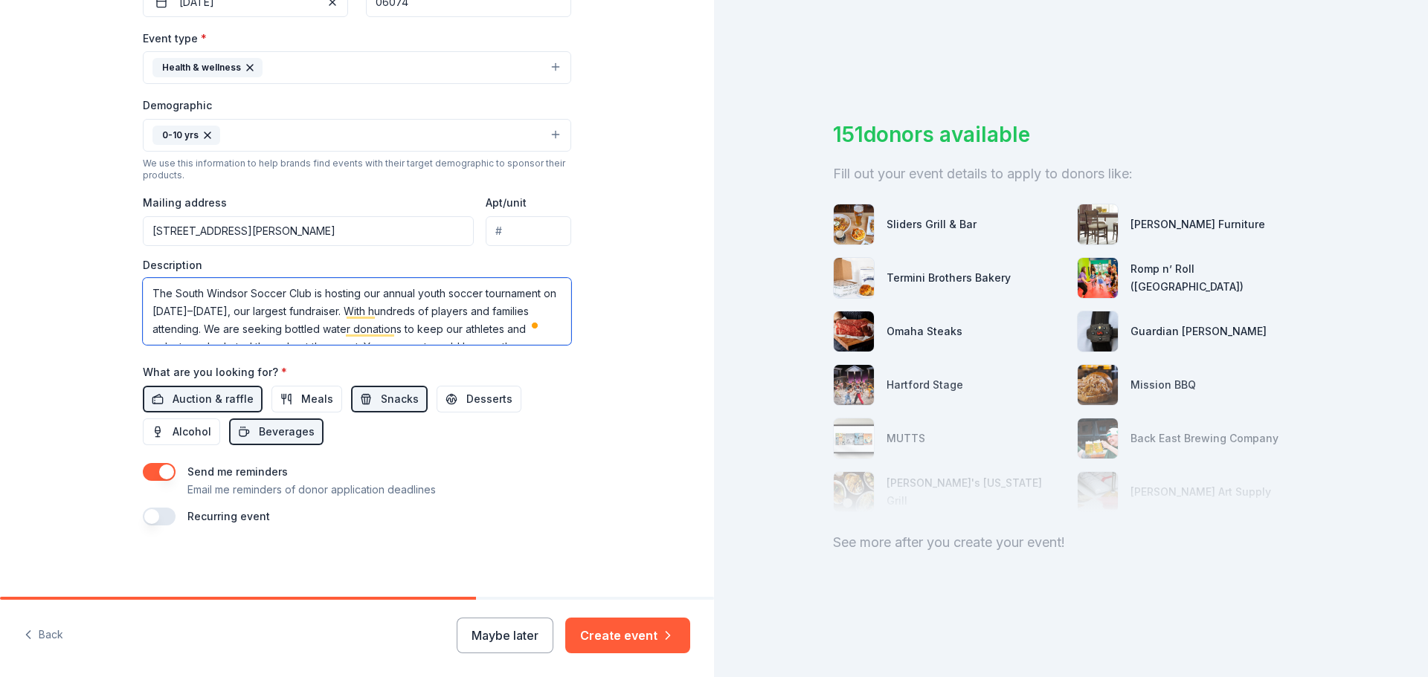
click at [418, 313] on textarea "The South Windsor Soccer Club is hosting our annual youth soccer tournament on …" at bounding box center [357, 311] width 428 height 67
drag, startPoint x: 437, startPoint y: 312, endPoint x: 380, endPoint y: 312, distance: 57.3
click at [380, 312] on textarea "The South Windsor Soccer Club is hosting our annual youth soccer tournament on …" at bounding box center [357, 311] width 428 height 67
click at [489, 311] on textarea "The South Windsor Soccer Club is hosting our annual youth soccer tournament on …" at bounding box center [357, 311] width 428 height 67
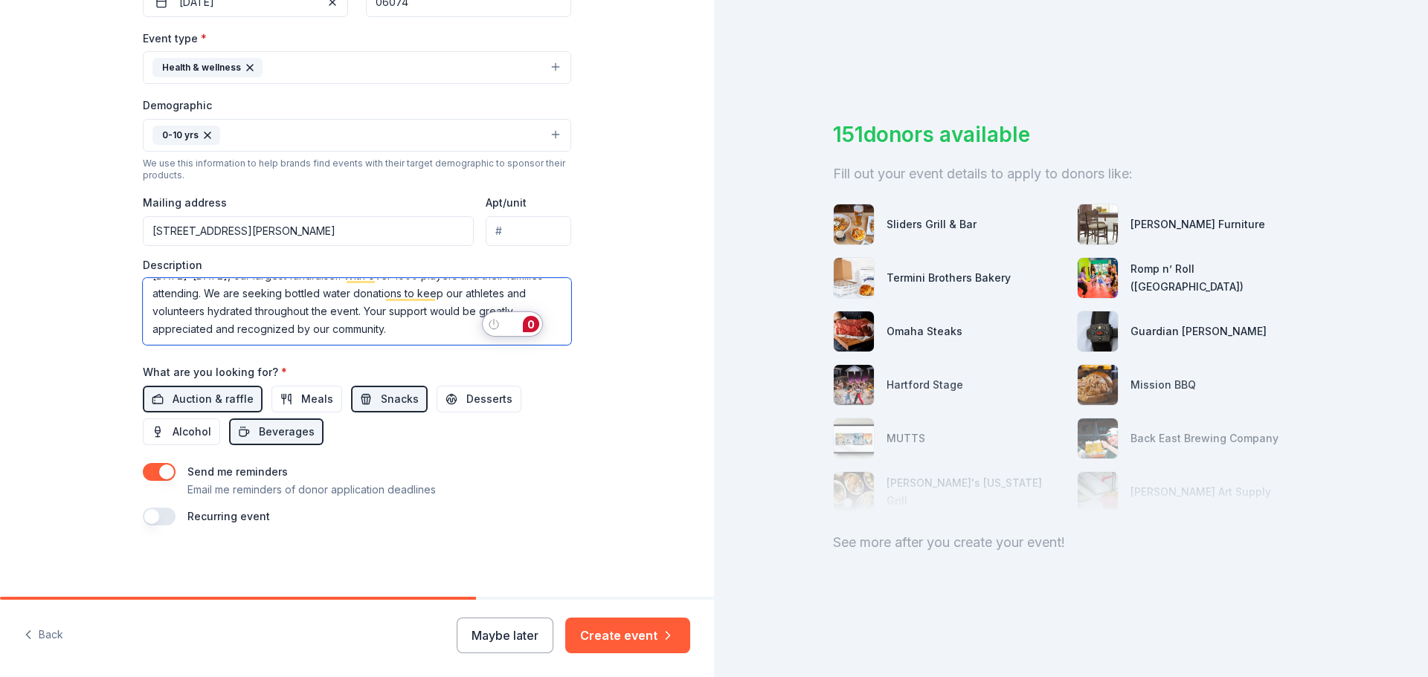
drag, startPoint x: 242, startPoint y: 295, endPoint x: 234, endPoint y: 295, distance: 8.2
click at [234, 295] on textarea "The South Windsor Soccer Club is hosting our annual youth soccer tournament on …" at bounding box center [357, 311] width 428 height 67
click at [393, 330] on textarea "The South Windsor Soccer Club is hosting our annual youth soccer tournament on …" at bounding box center [357, 311] width 428 height 67
click at [268, 306] on textarea "The South Windsor Soccer Club is hosting our annual youth soccer tournament on …" at bounding box center [357, 311] width 428 height 67
click at [434, 295] on textarea "The South Windsor Soccer Club is hosting our annual youth soccer tournament on …" at bounding box center [357, 311] width 428 height 67
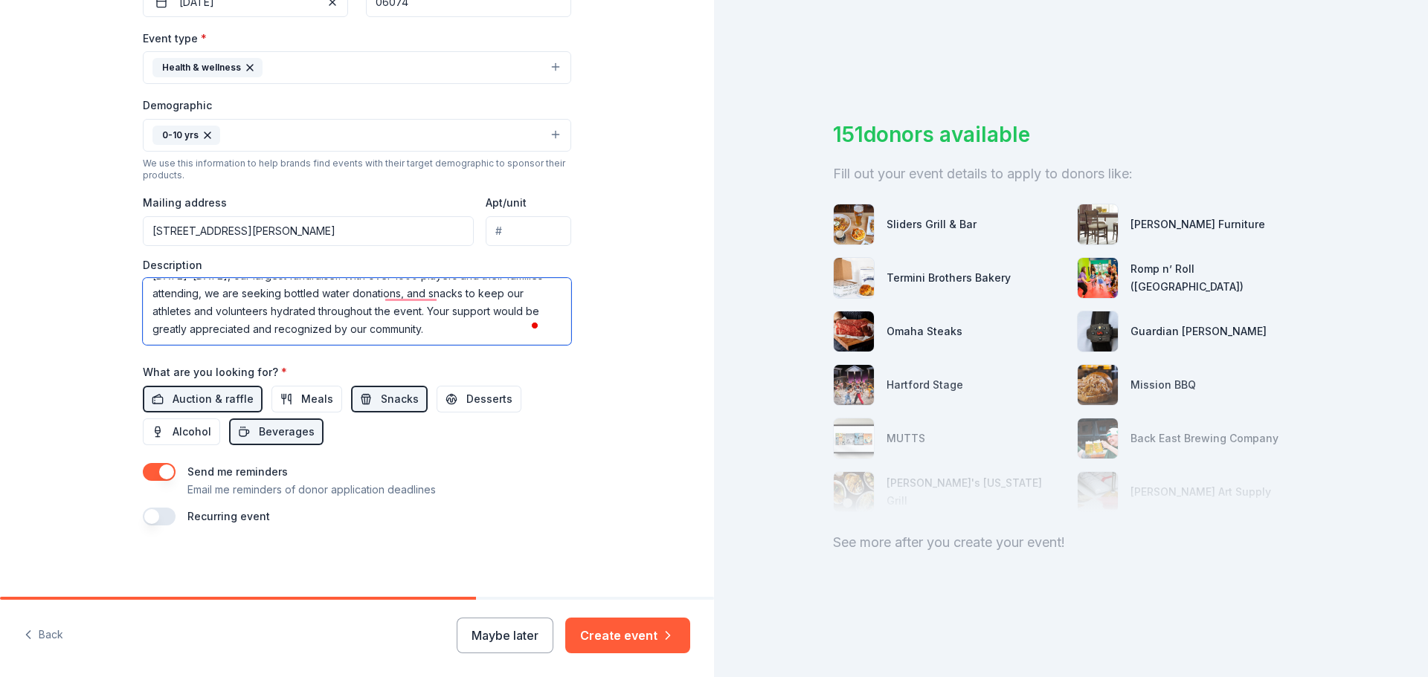
click at [328, 313] on textarea "The South Windsor Soccer Club is hosting our annual youth soccer tournament on …" at bounding box center [357, 311] width 428 height 67
type textarea "The South Windsor Soccer Club is hosting our annual youth soccer tournament on …"
click at [425, 479] on div "Send me reminders Email me reminders of donor application deadlines" at bounding box center [311, 481] width 248 height 36
click at [147, 509] on button "button" at bounding box center [159, 517] width 33 height 18
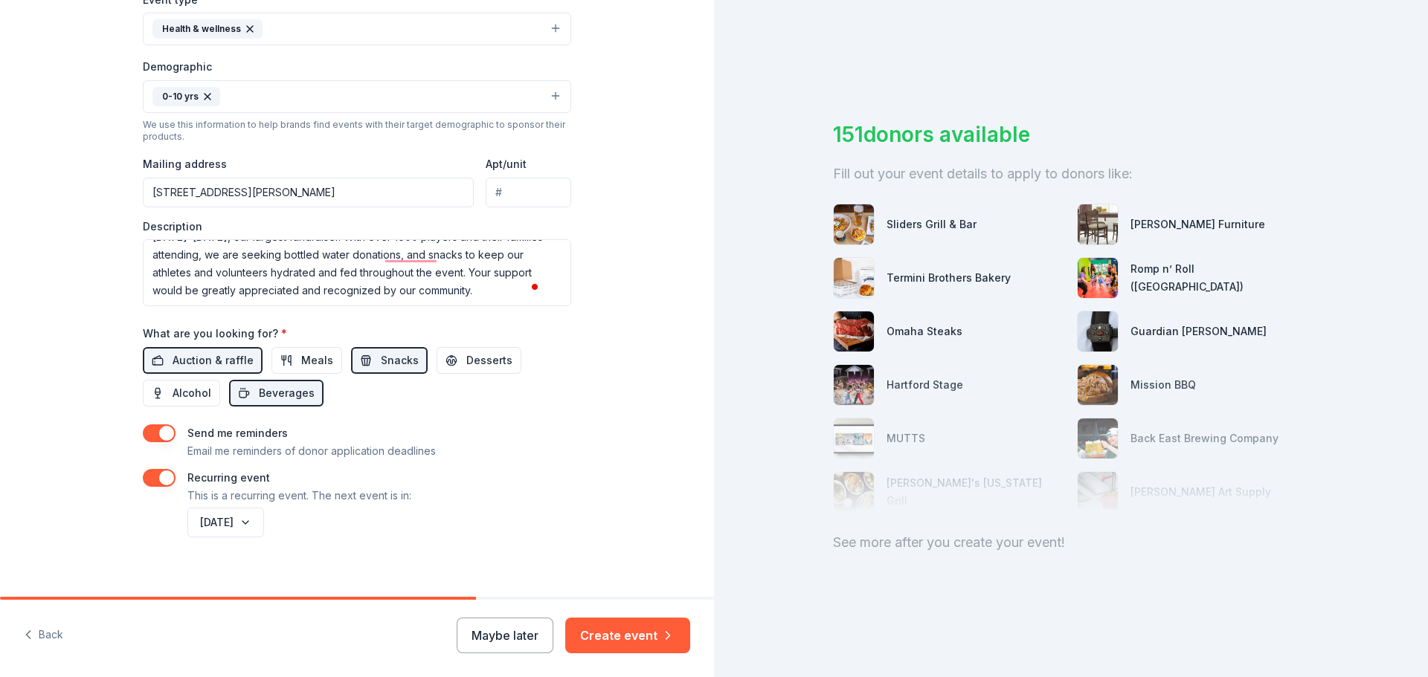
scroll to position [449, 0]
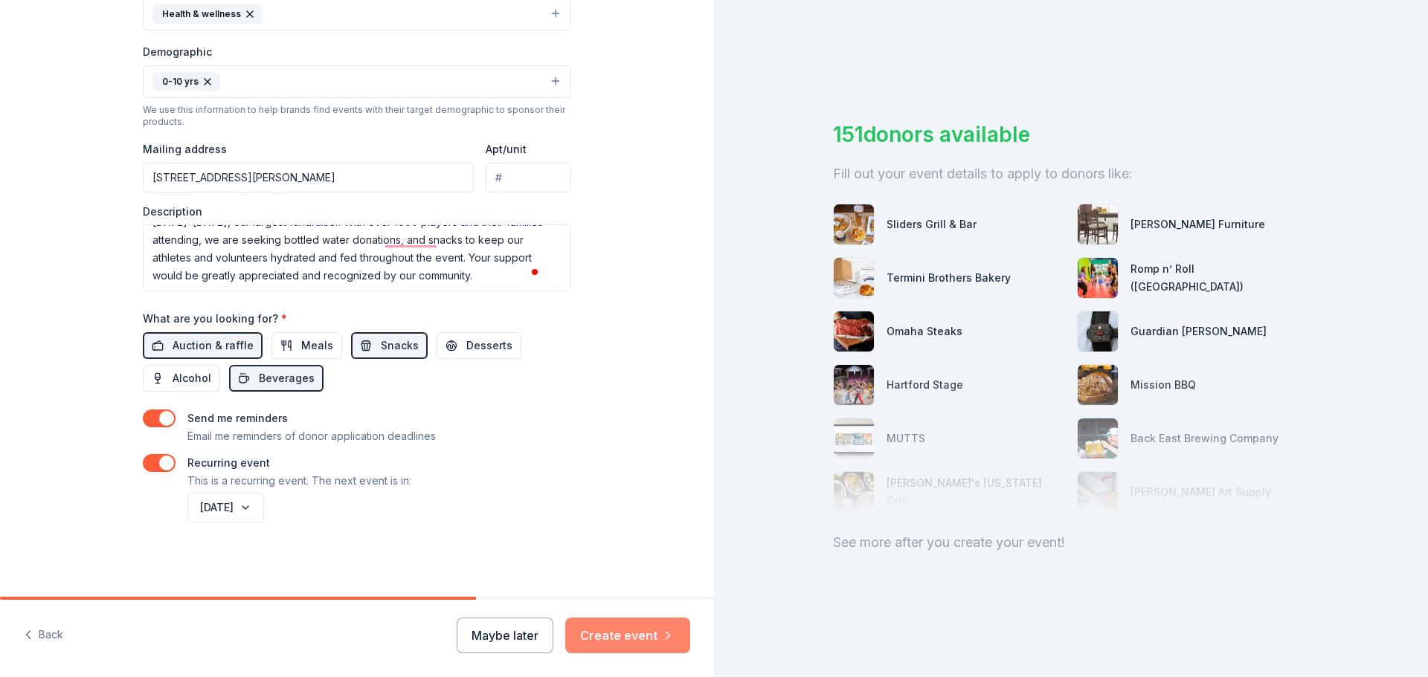
click at [622, 637] on button "Create event" at bounding box center [627, 636] width 125 height 36
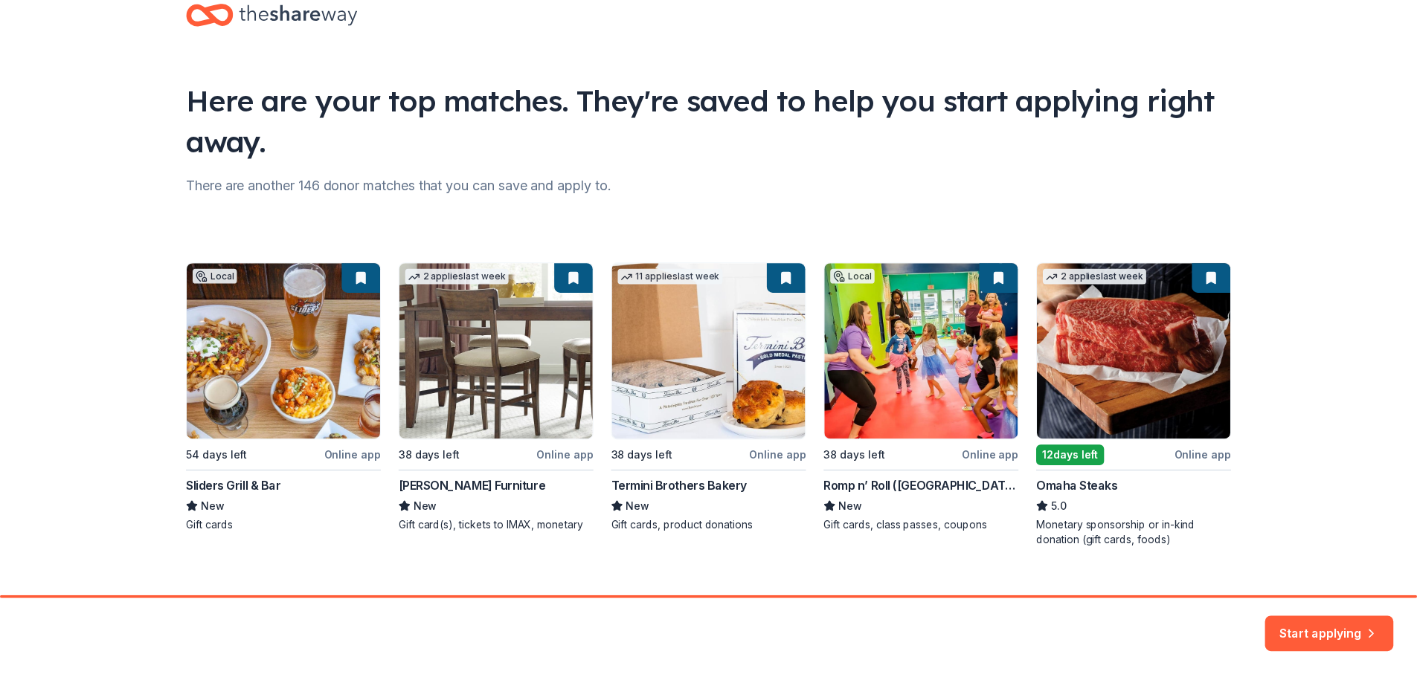
scroll to position [64, 0]
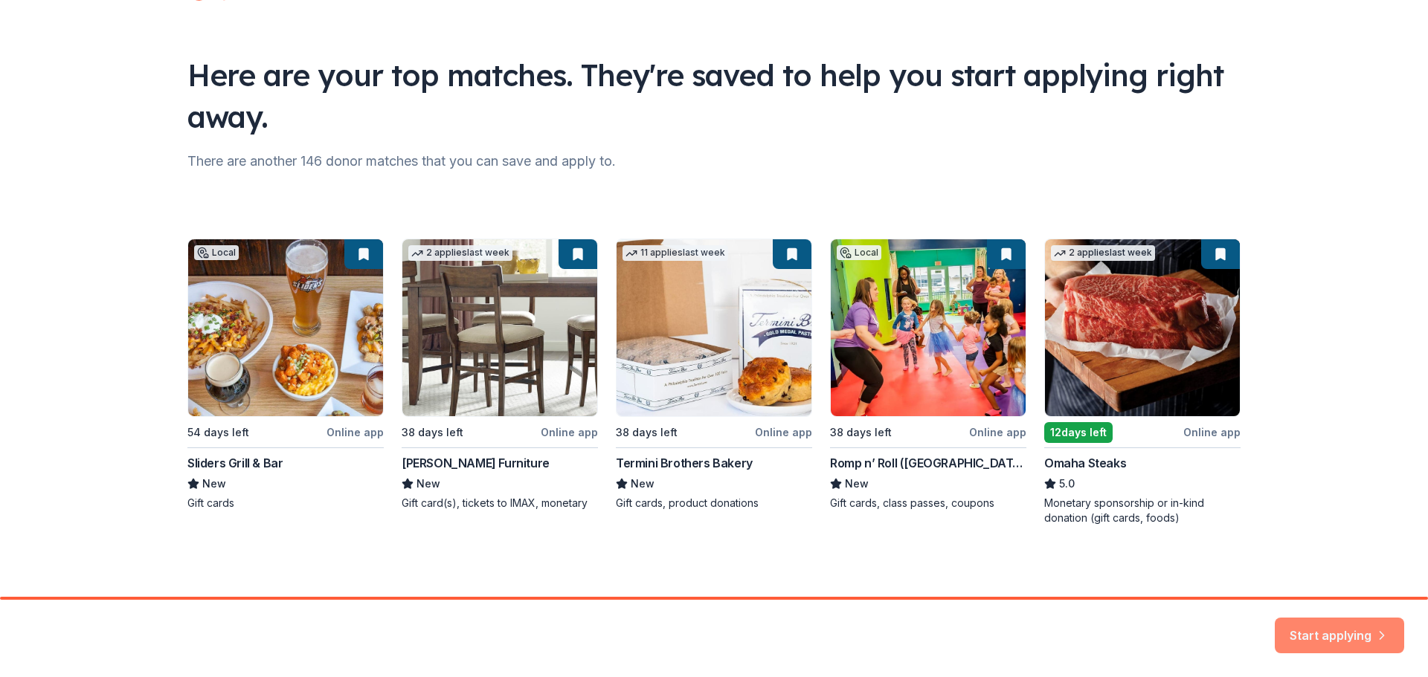
click at [1336, 631] on button "Start applying" at bounding box center [1339, 627] width 129 height 36
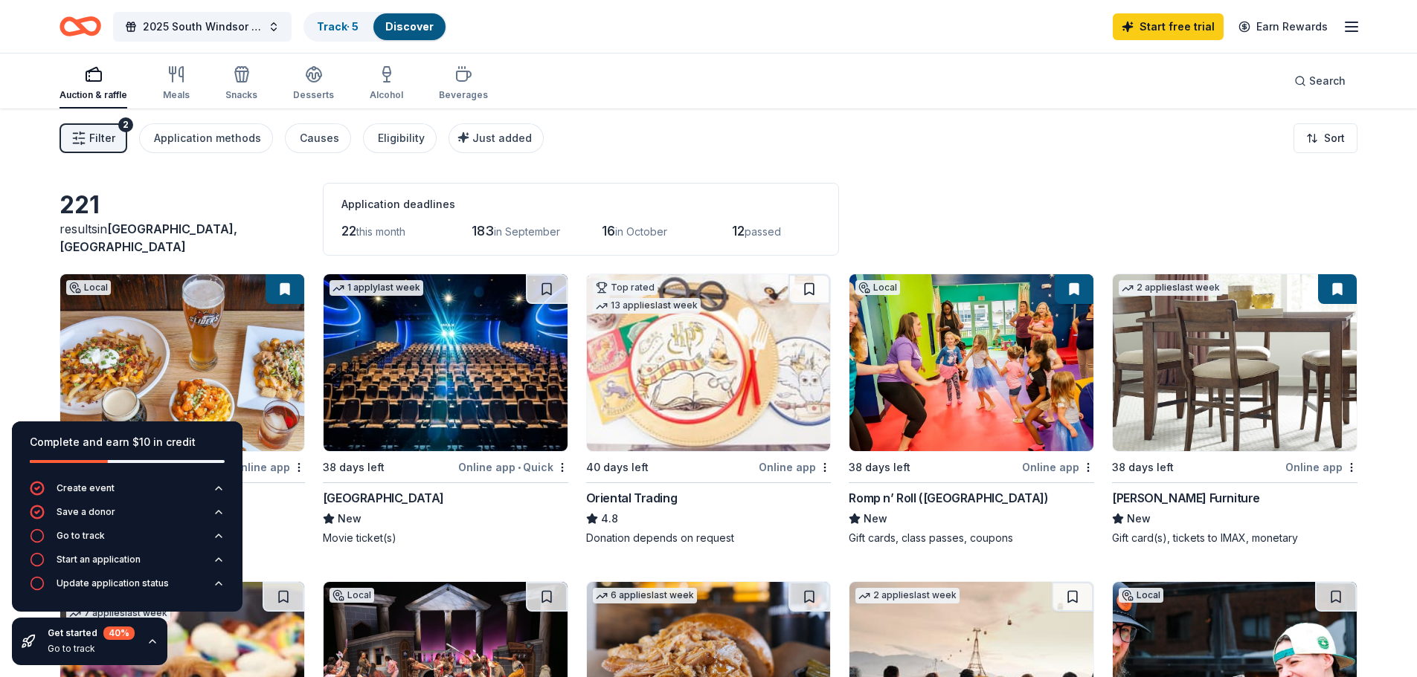
click at [1268, 411] on img at bounding box center [1235, 362] width 244 height 177
click at [177, 77] on icon "button" at bounding box center [176, 74] width 18 height 18
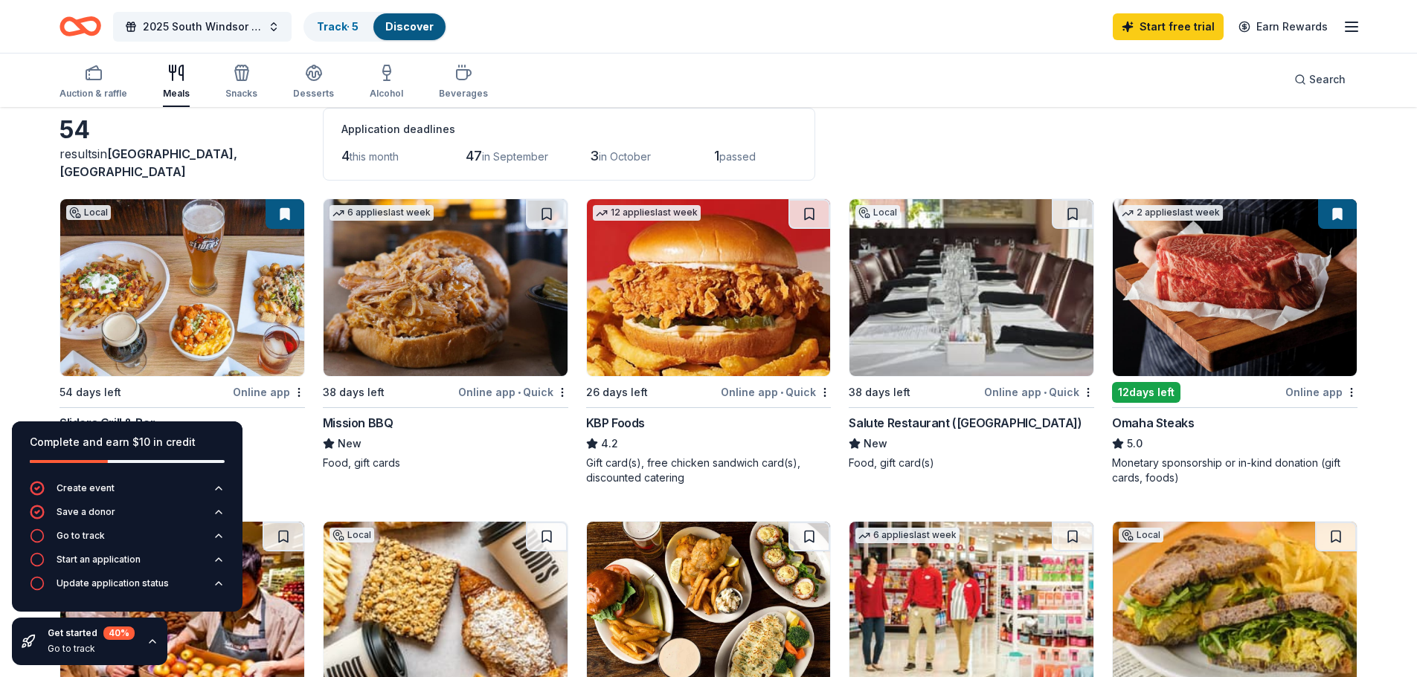
scroll to position [74, 0]
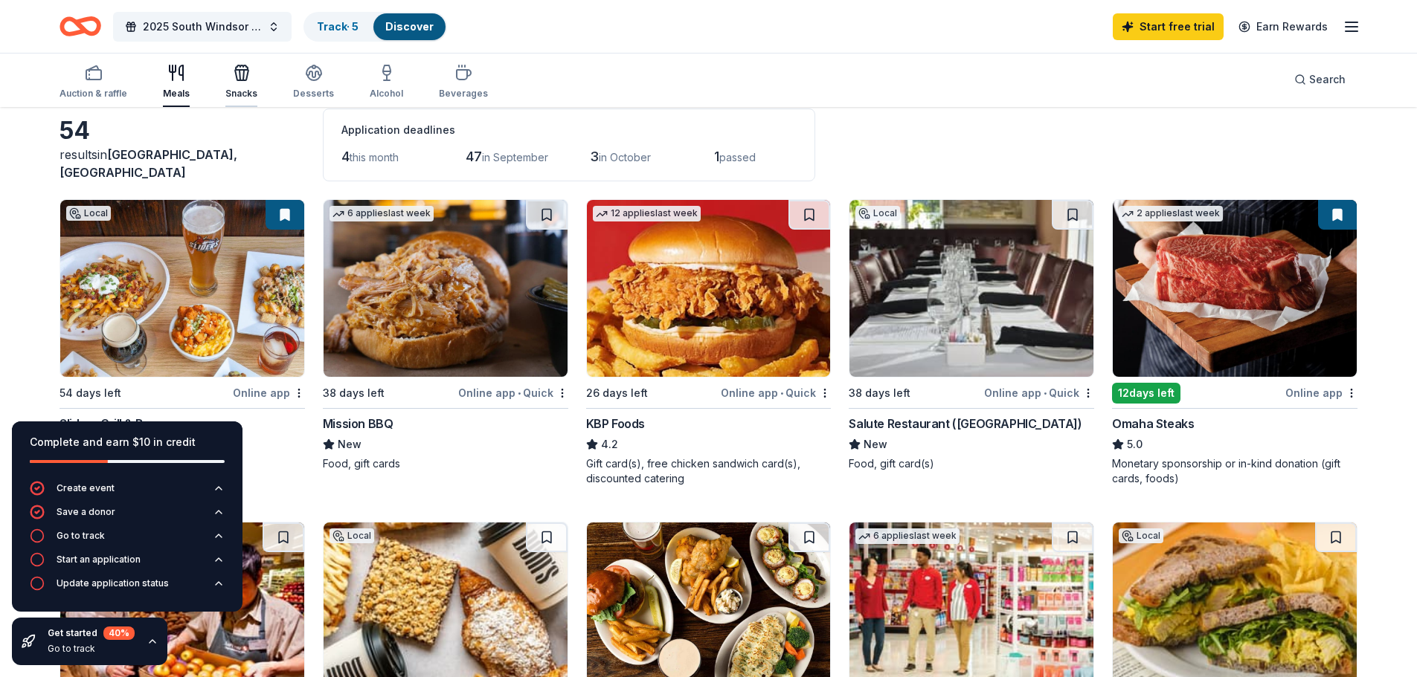
click at [241, 74] on icon "button" at bounding box center [242, 73] width 18 height 18
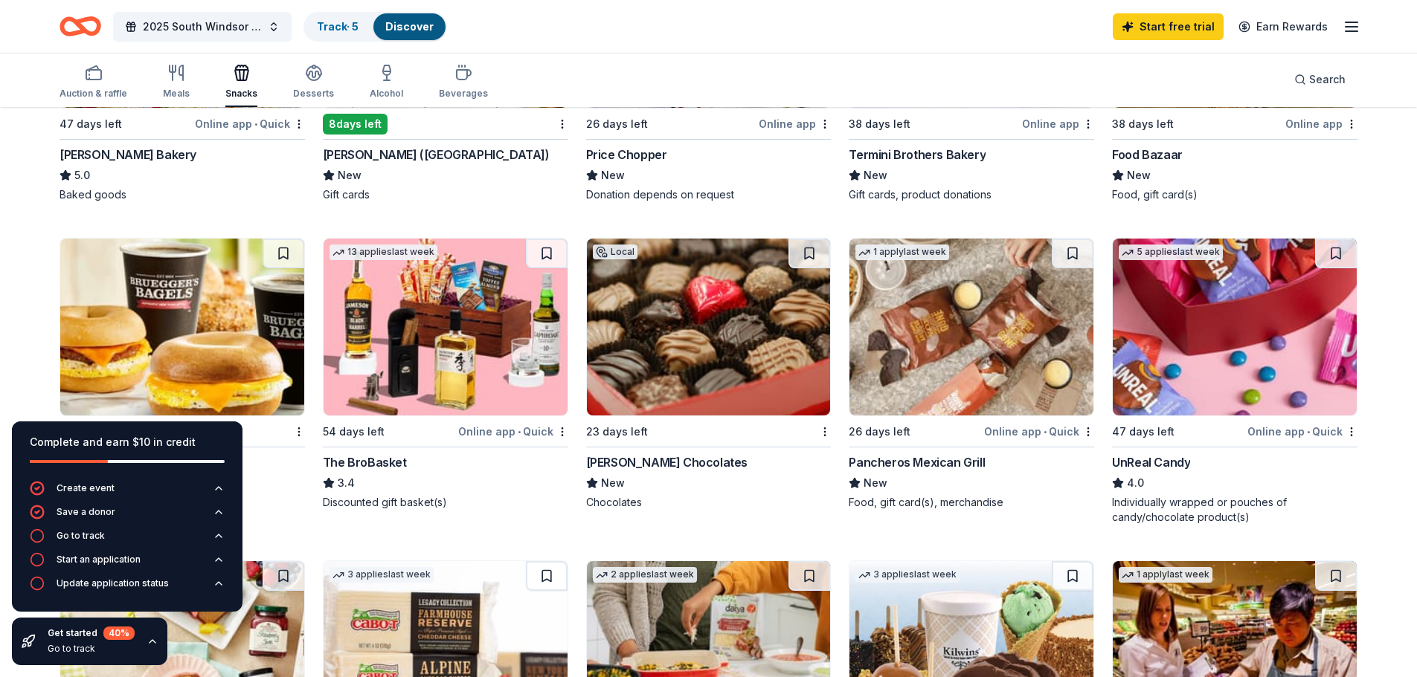
scroll to position [744, 0]
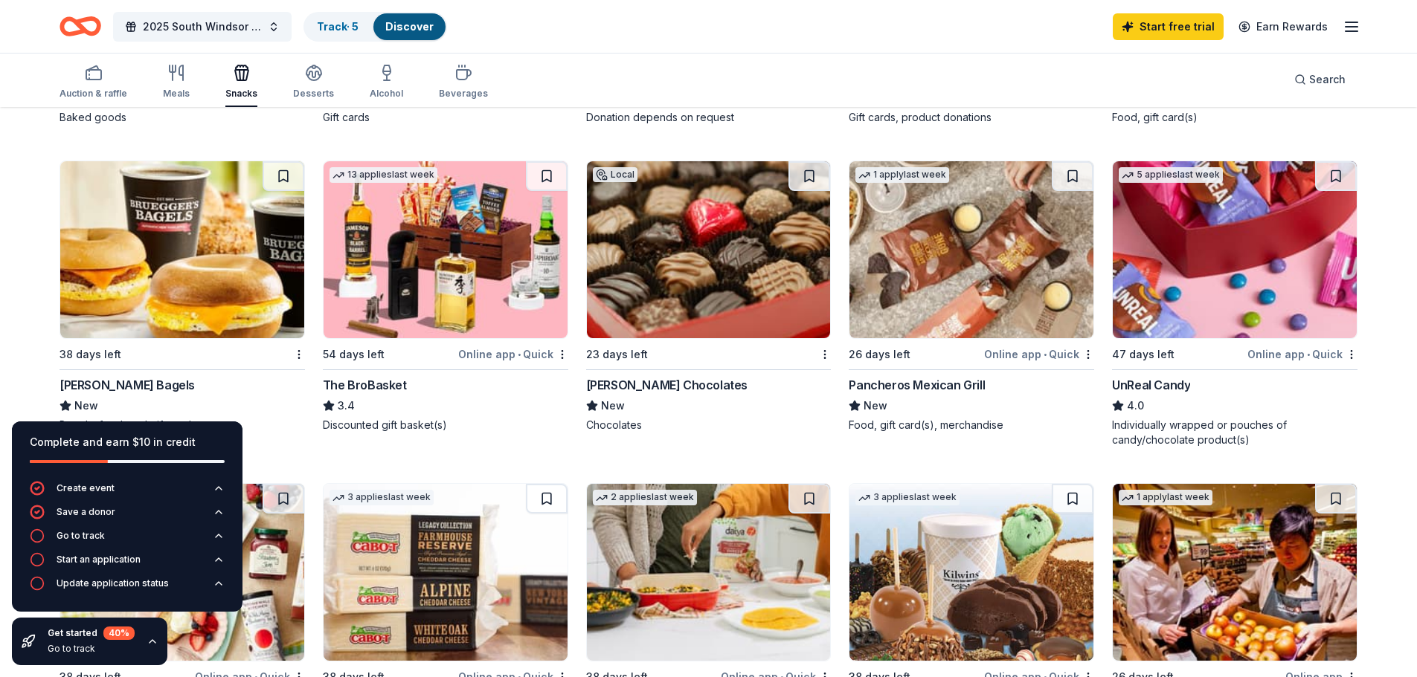
click at [1197, 277] on img at bounding box center [1235, 249] width 244 height 177
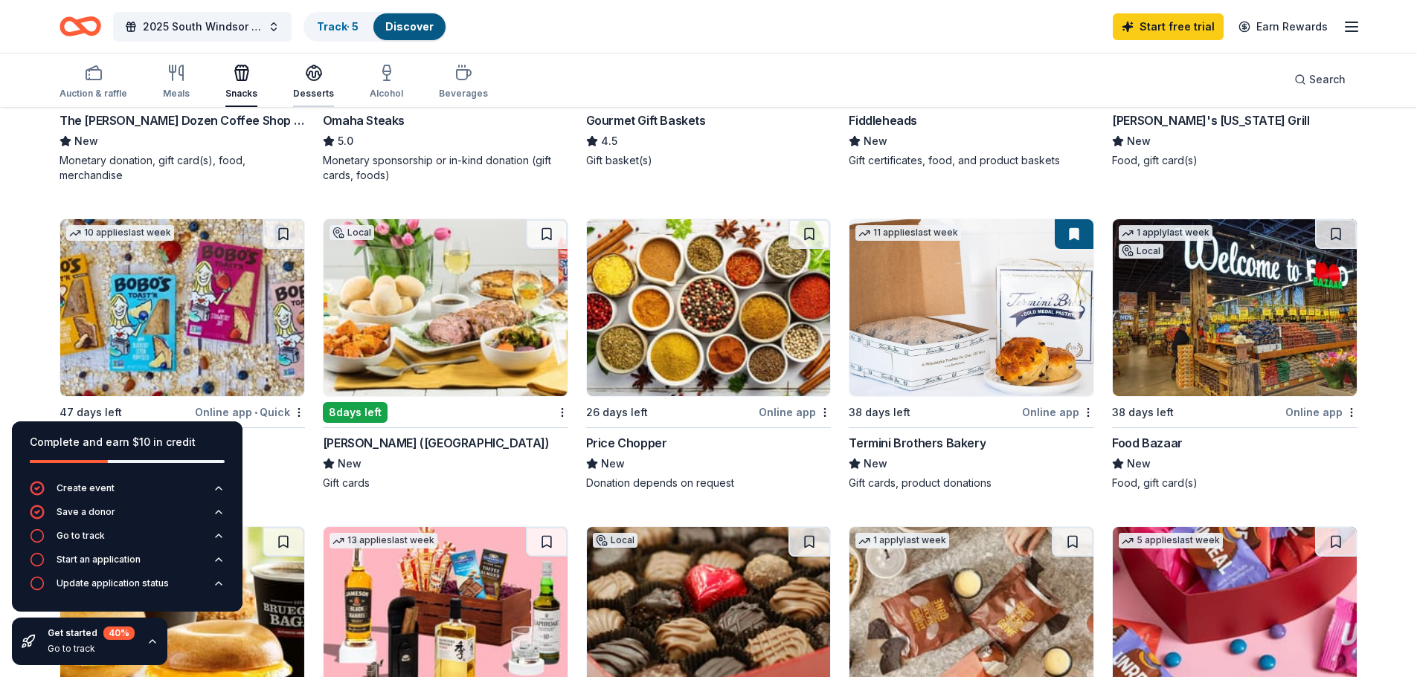
scroll to position [338, 0]
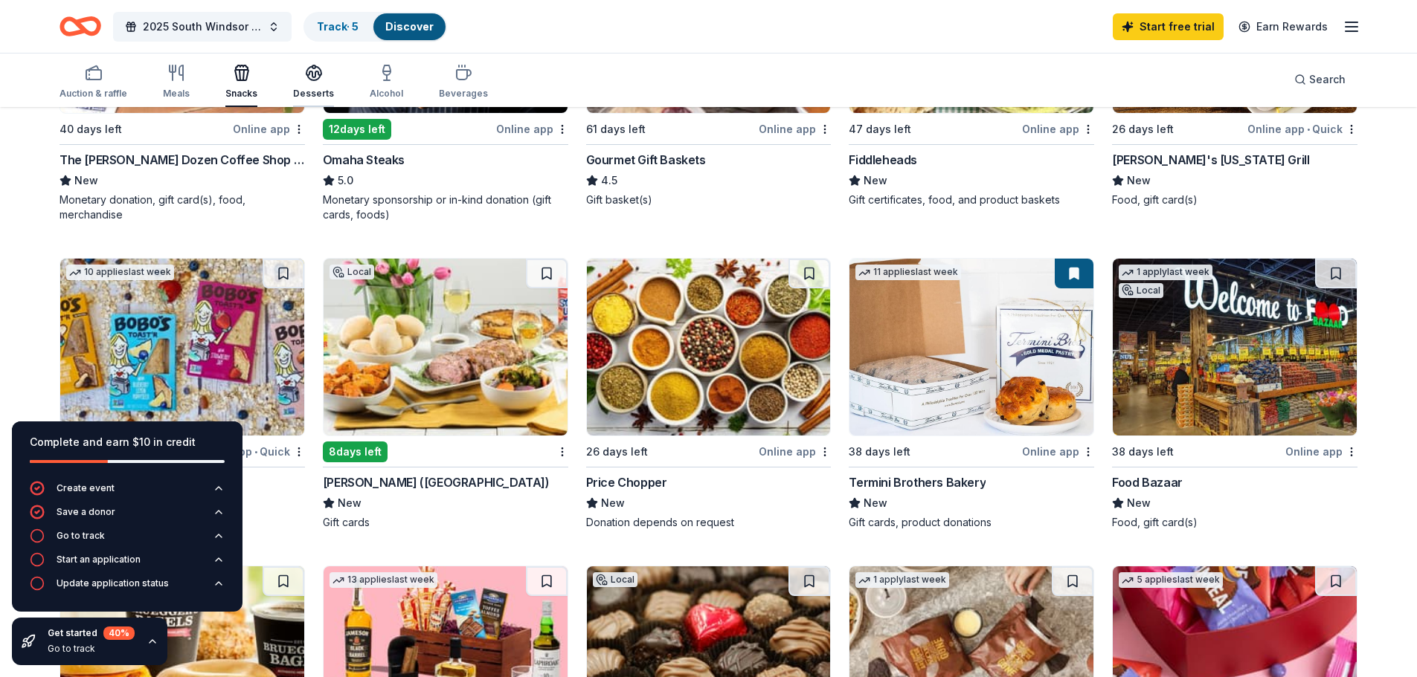
click at [308, 80] on icon "button" at bounding box center [313, 77] width 13 height 5
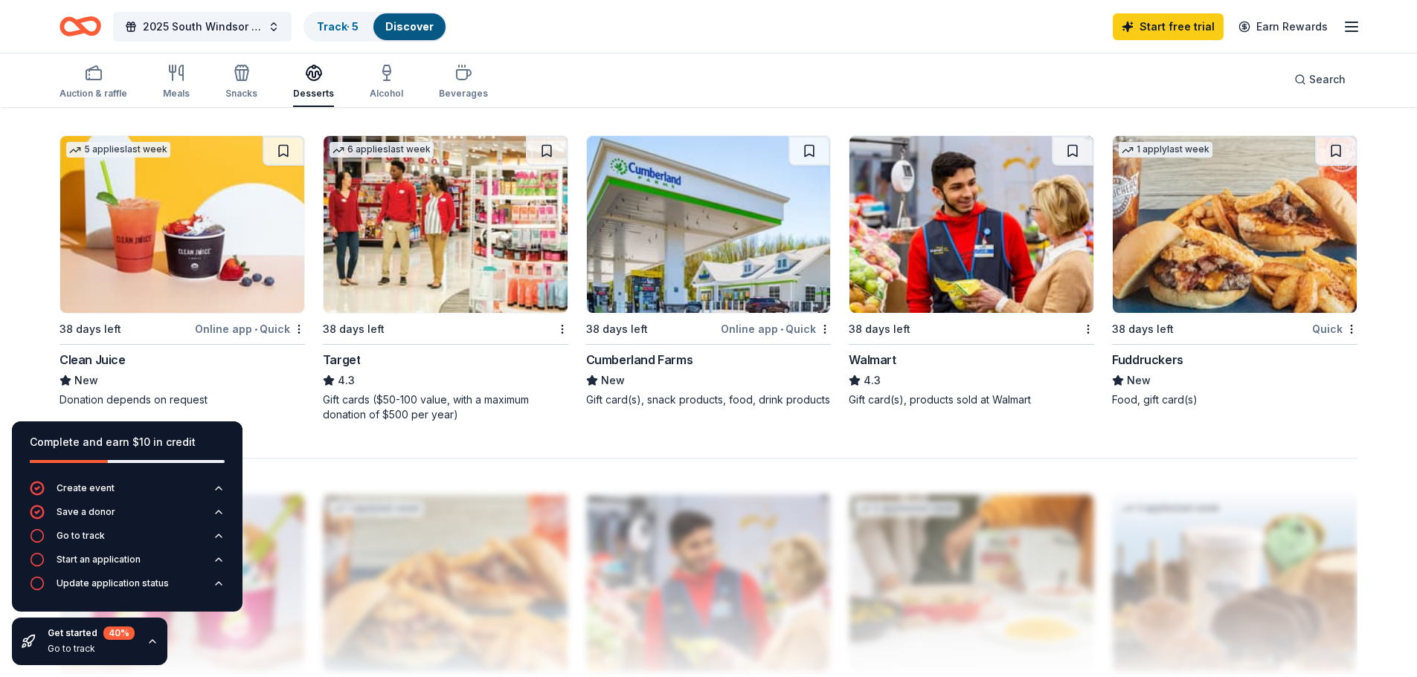
scroll to position [1115, 0]
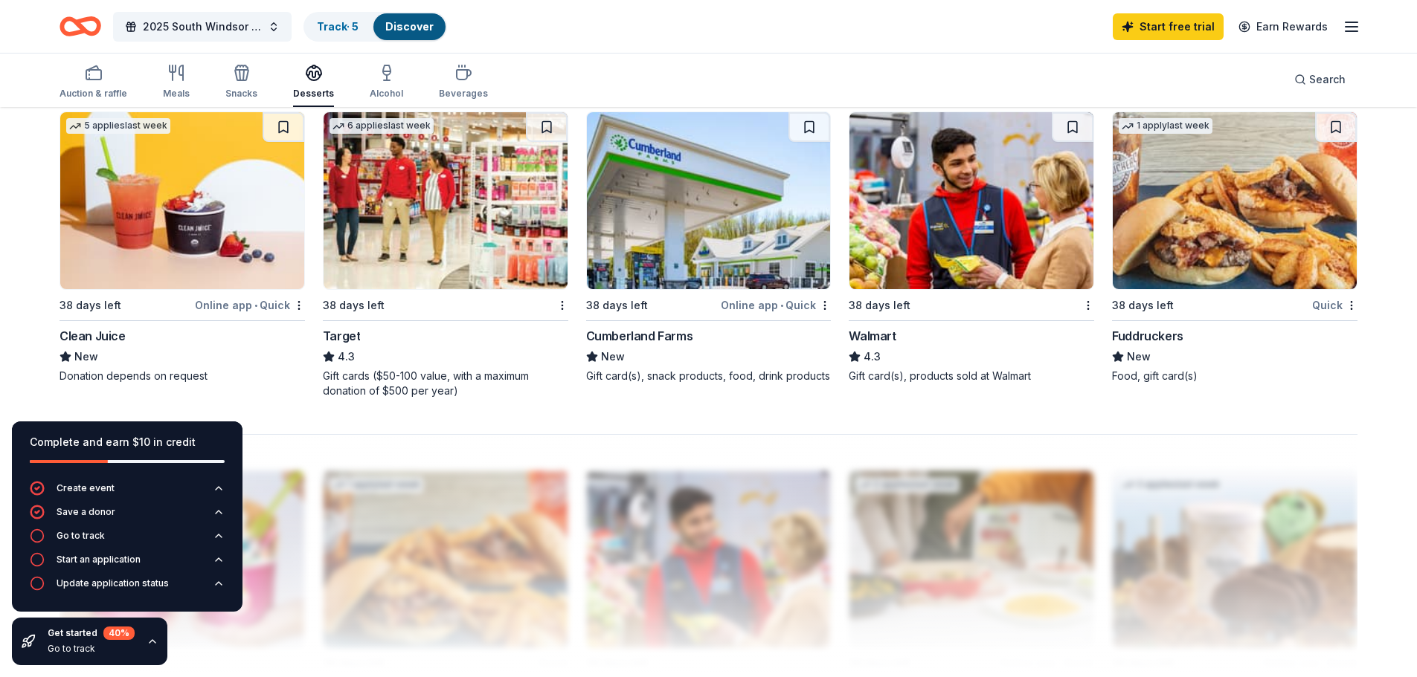
click at [992, 229] on img at bounding box center [971, 200] width 244 height 177
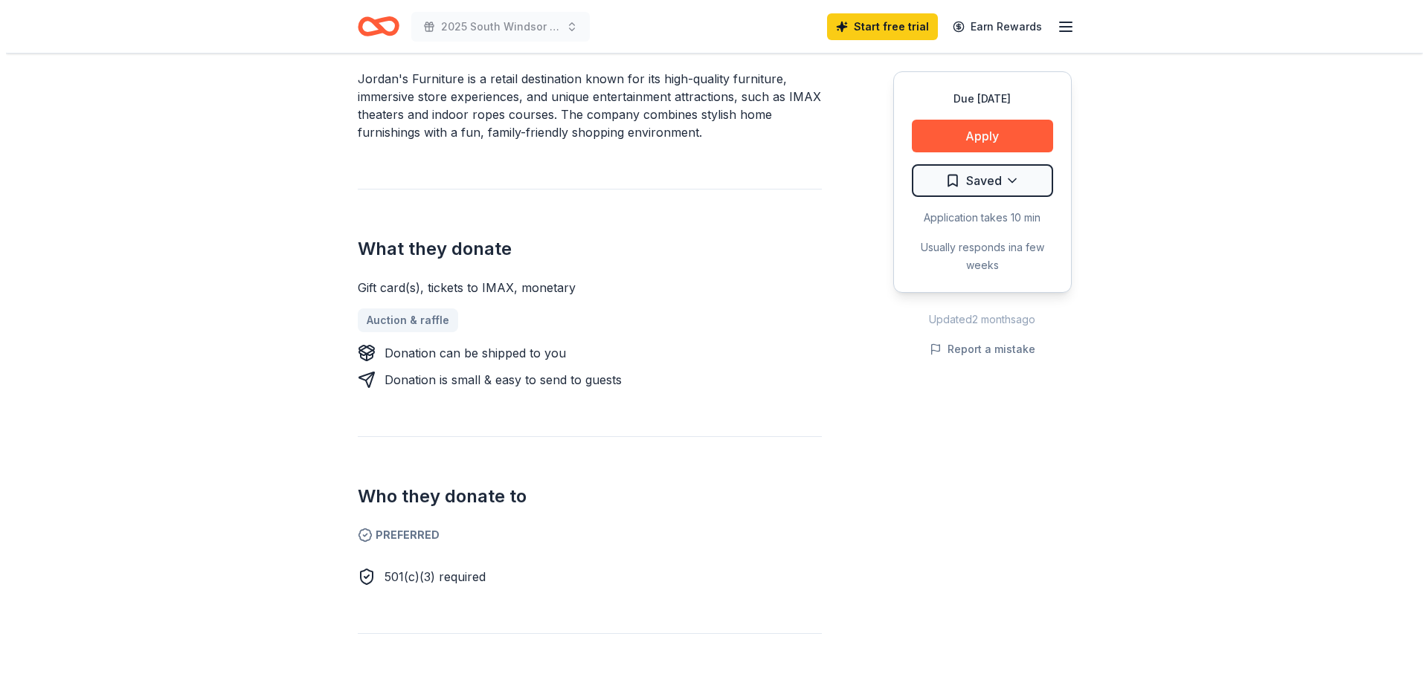
scroll to position [595, 0]
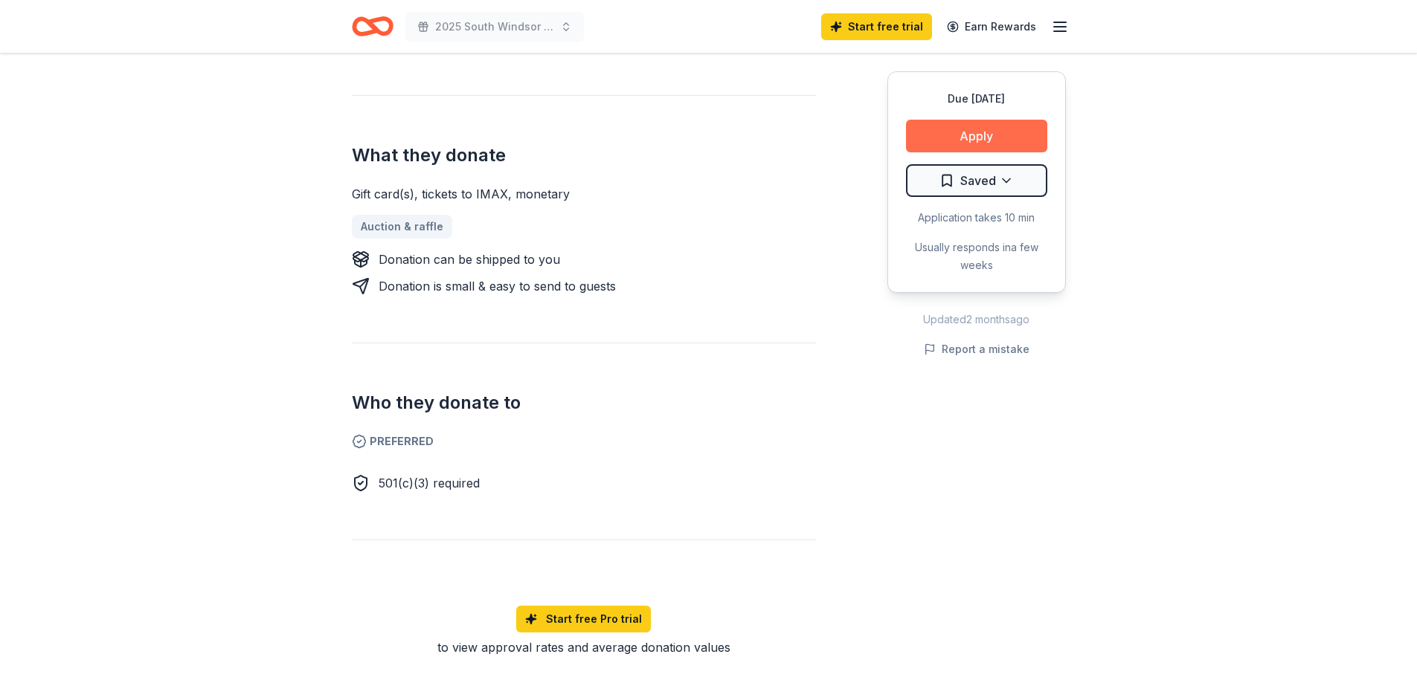
click at [980, 136] on button "Apply" at bounding box center [976, 136] width 141 height 33
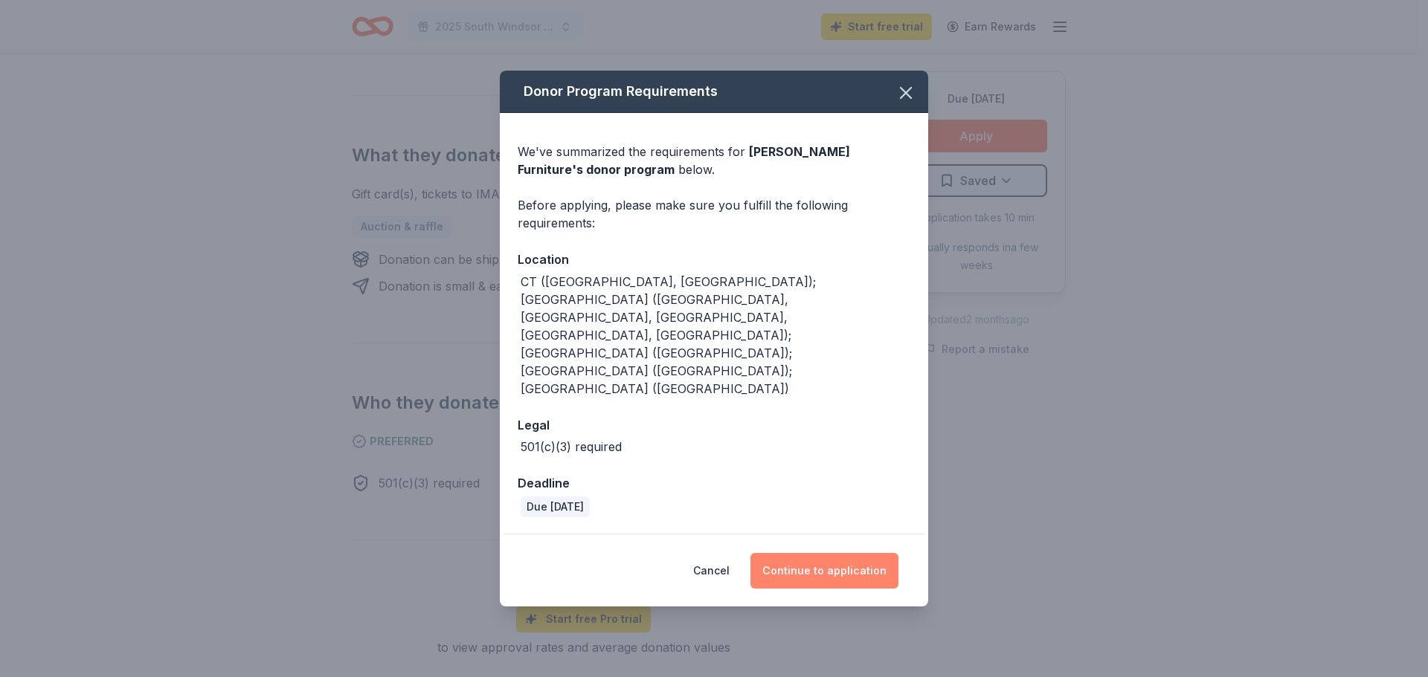
click at [832, 553] on button "Continue to application" at bounding box center [824, 571] width 148 height 36
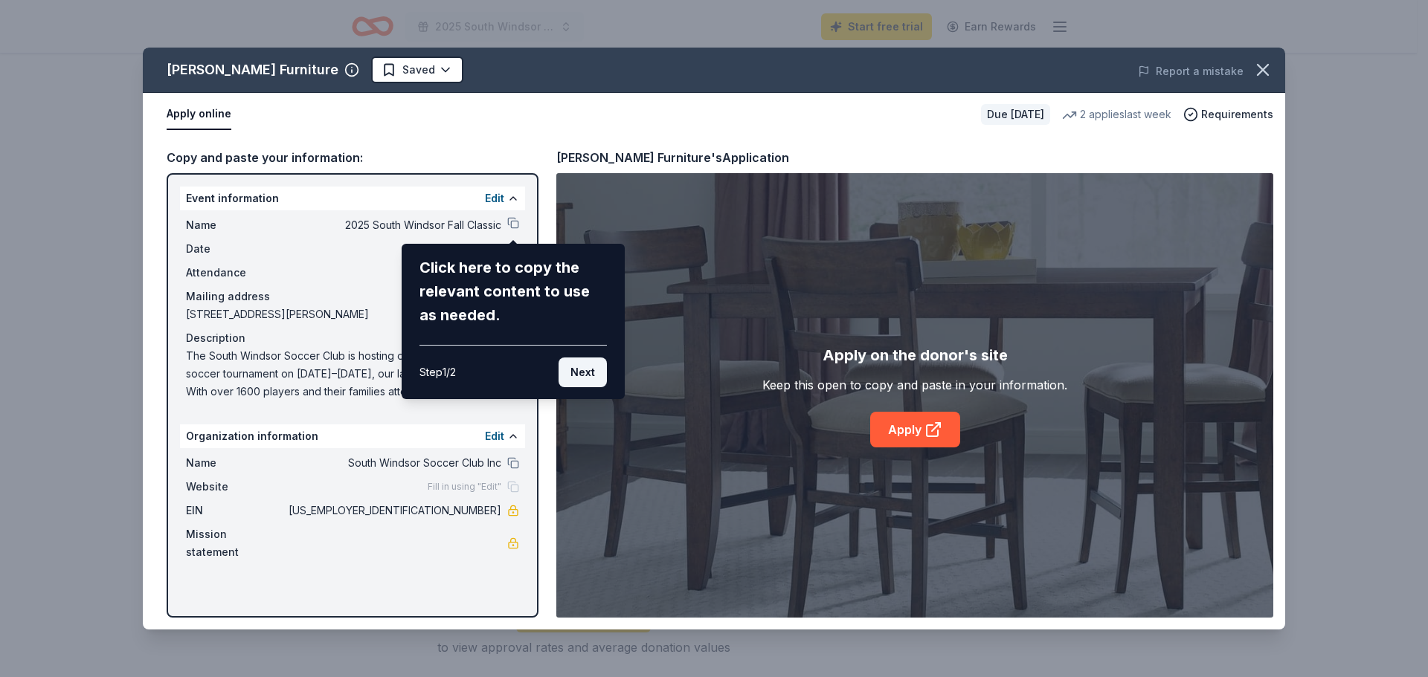
click at [587, 373] on button "Next" at bounding box center [582, 373] width 48 height 30
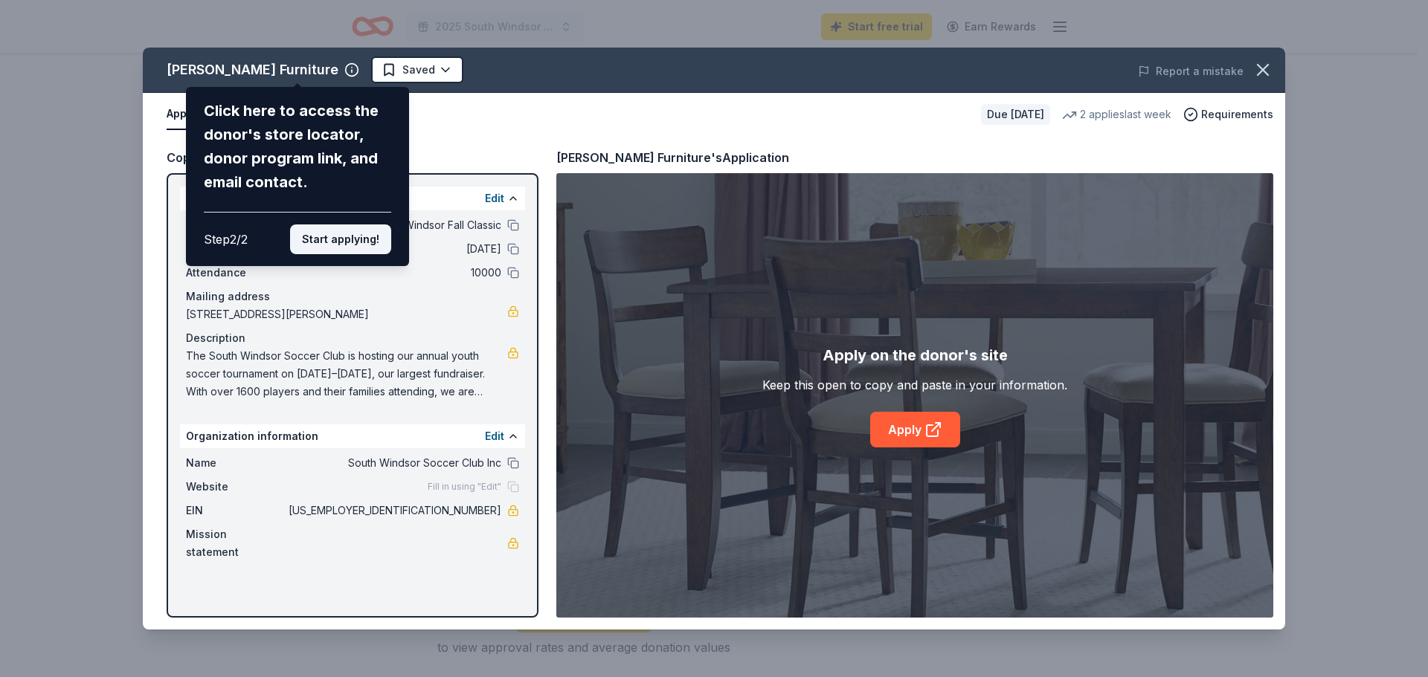
click at [353, 245] on button "Start applying!" at bounding box center [340, 240] width 101 height 30
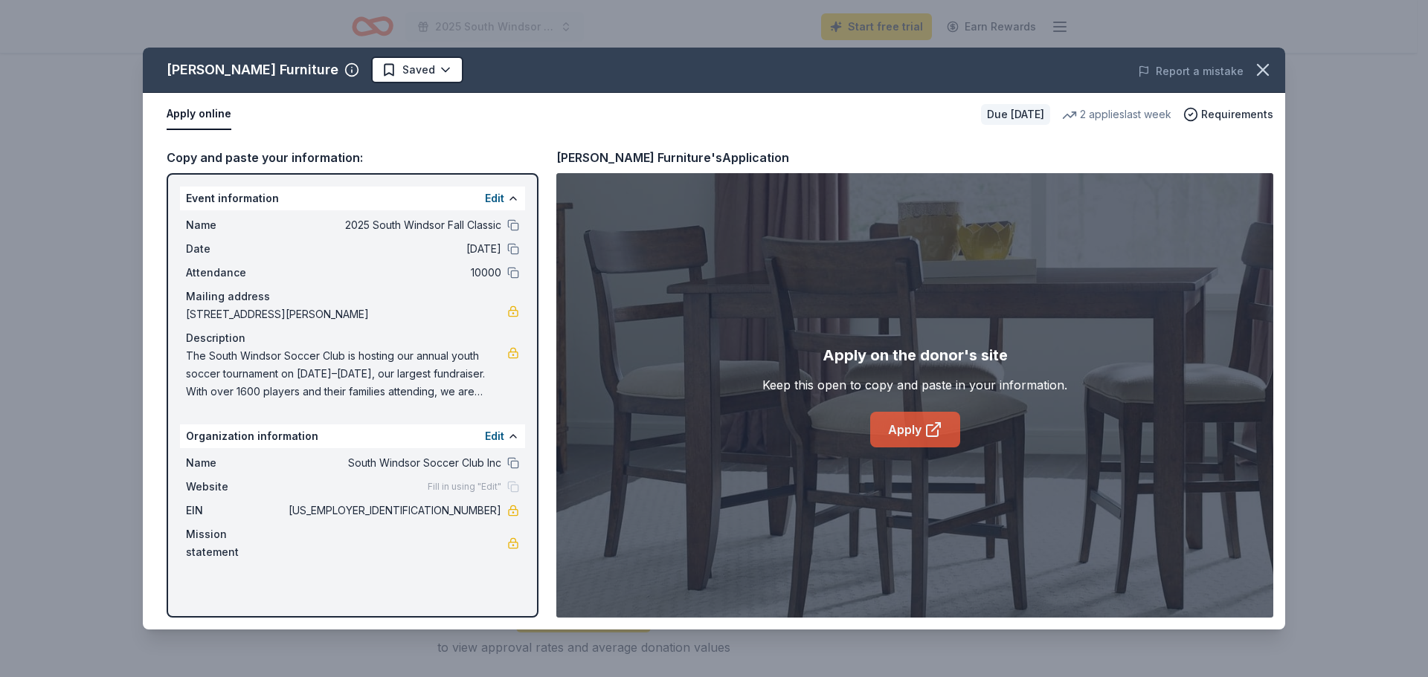
click at [908, 428] on link "Apply" at bounding box center [915, 430] width 90 height 36
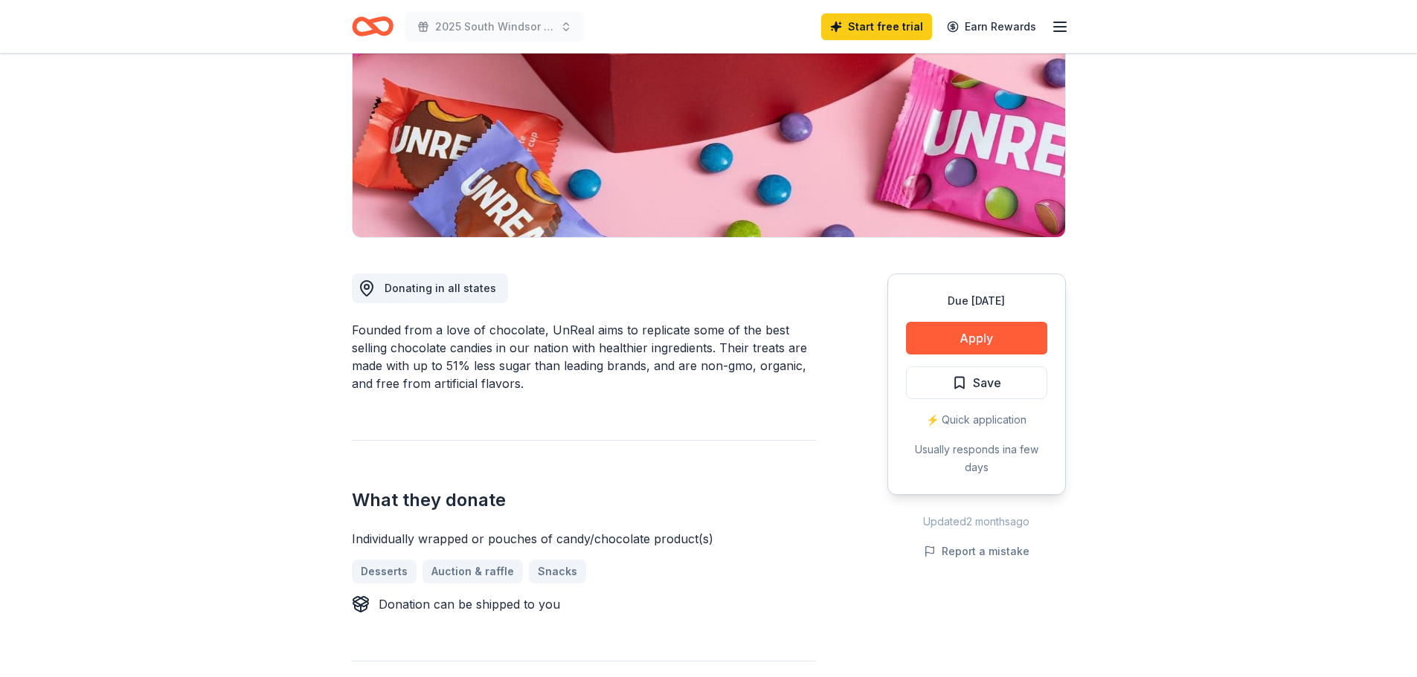
scroll to position [223, 0]
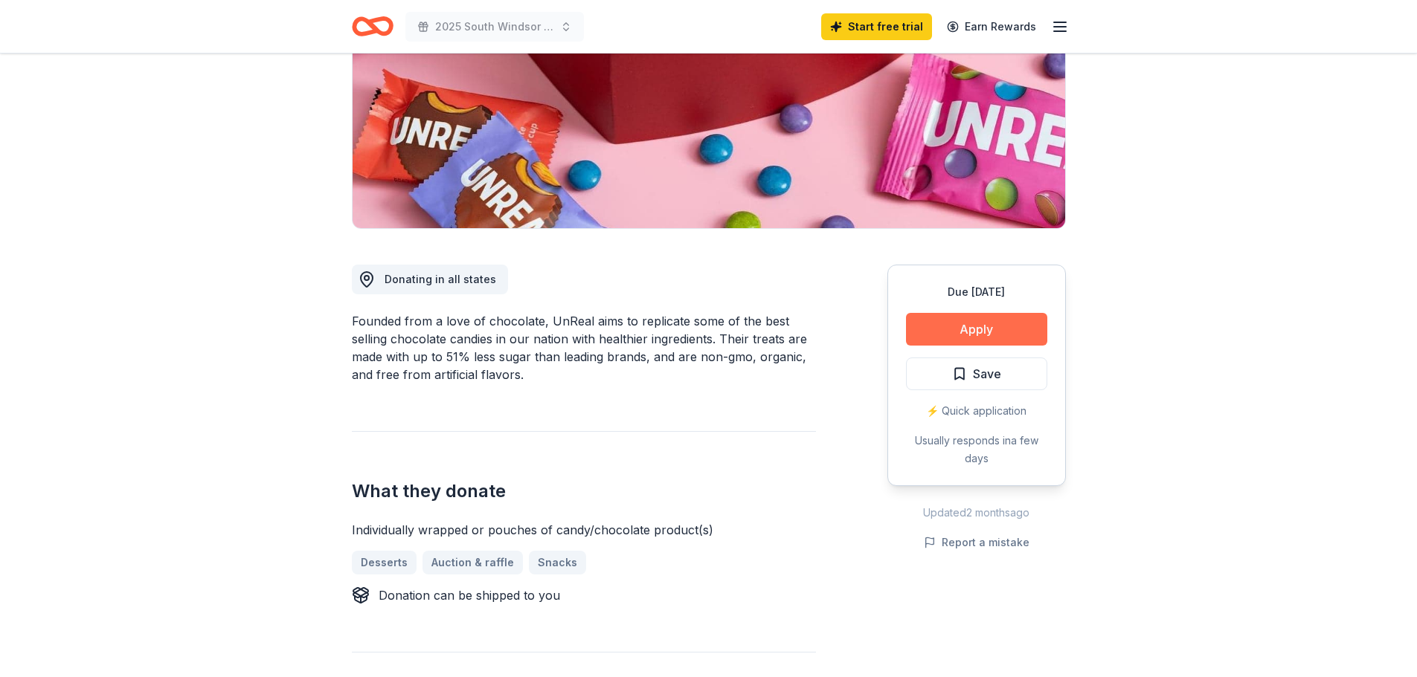
click at [978, 324] on button "Apply" at bounding box center [976, 329] width 141 height 33
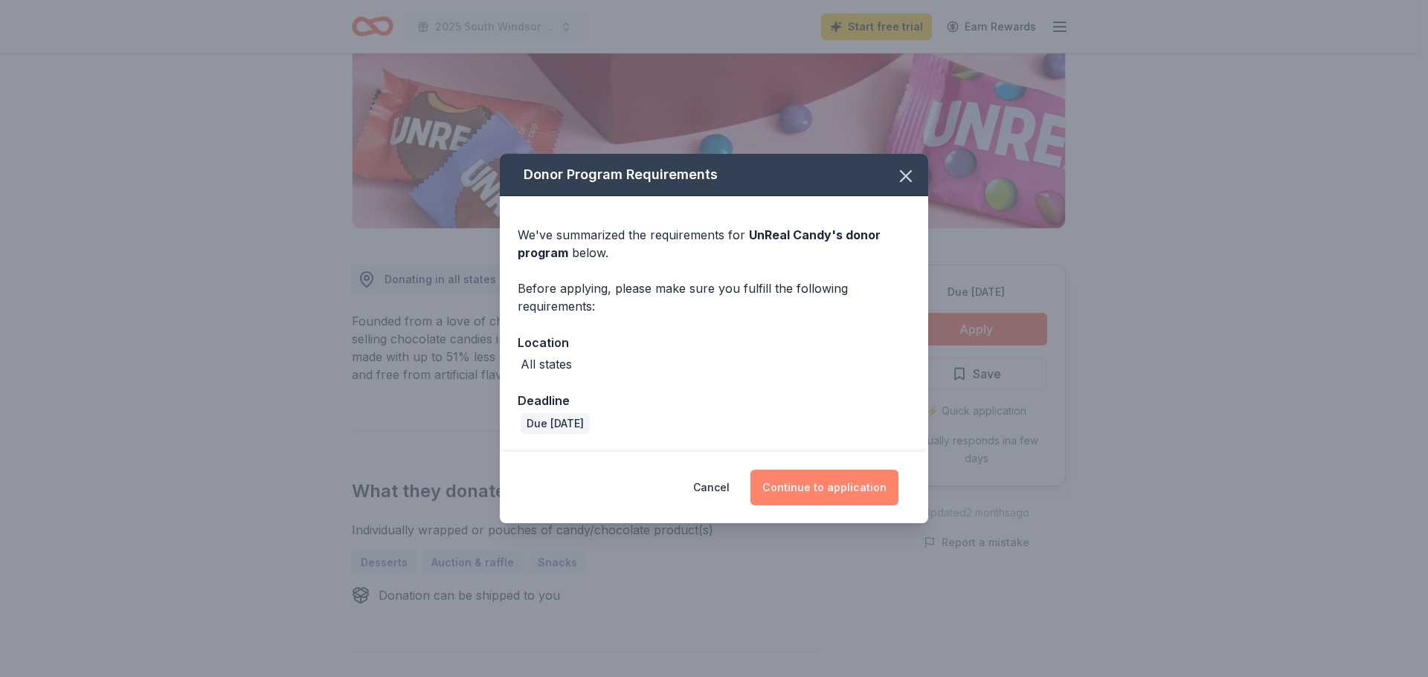
click at [828, 490] on button "Continue to application" at bounding box center [824, 488] width 148 height 36
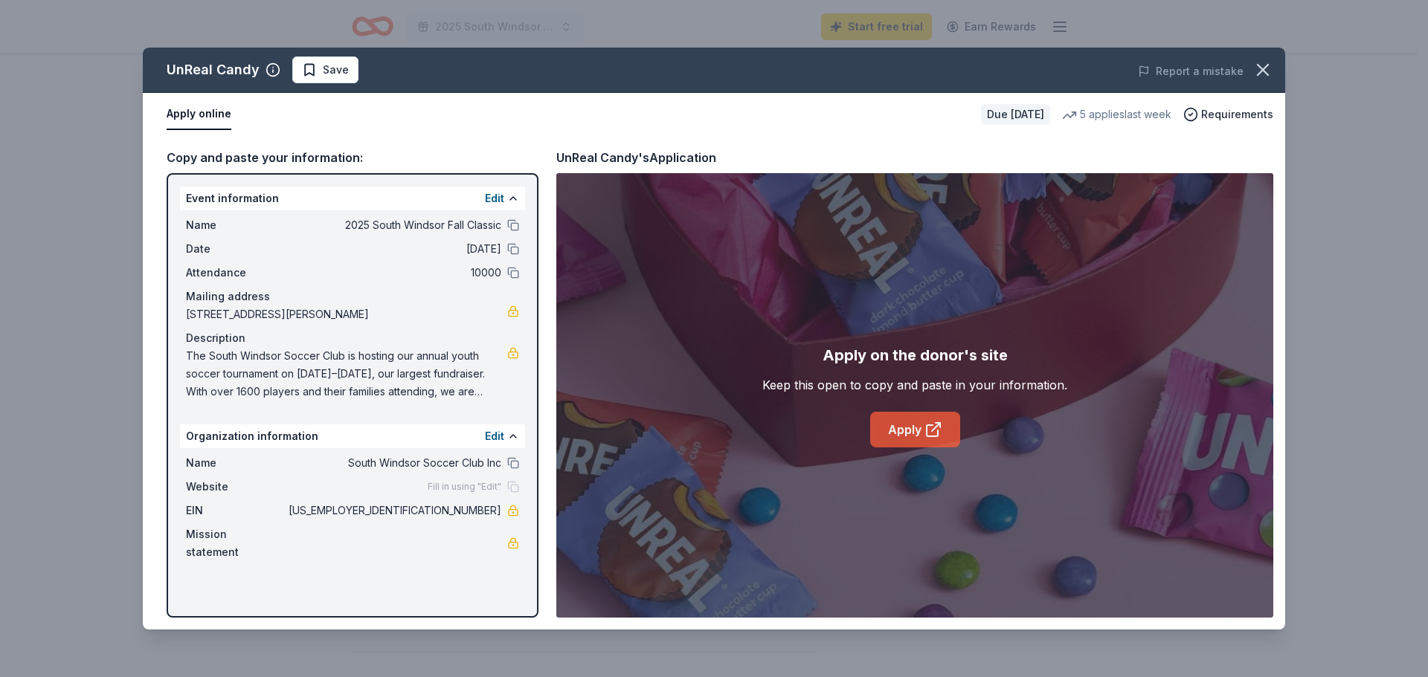
click at [914, 428] on link "Apply" at bounding box center [915, 430] width 90 height 36
click at [1266, 61] on icon "button" at bounding box center [1262, 69] width 21 height 21
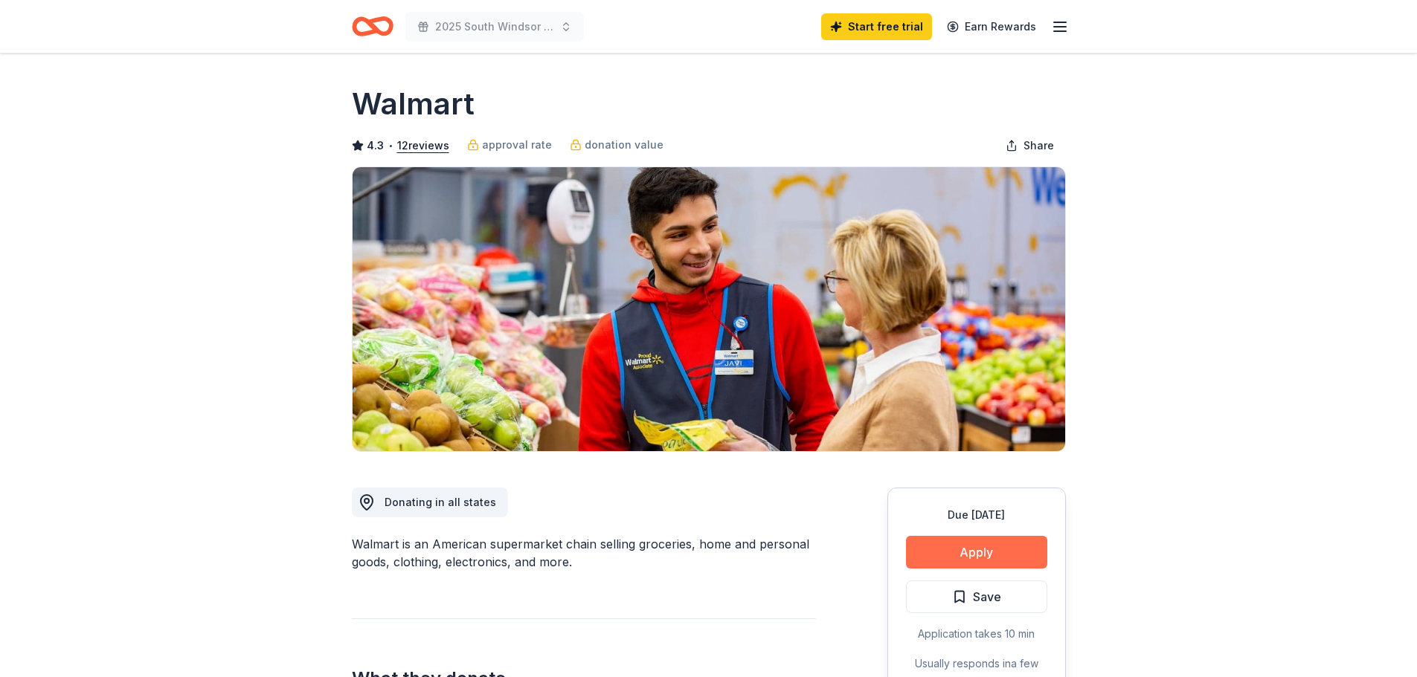
click at [997, 540] on button "Apply" at bounding box center [976, 552] width 141 height 33
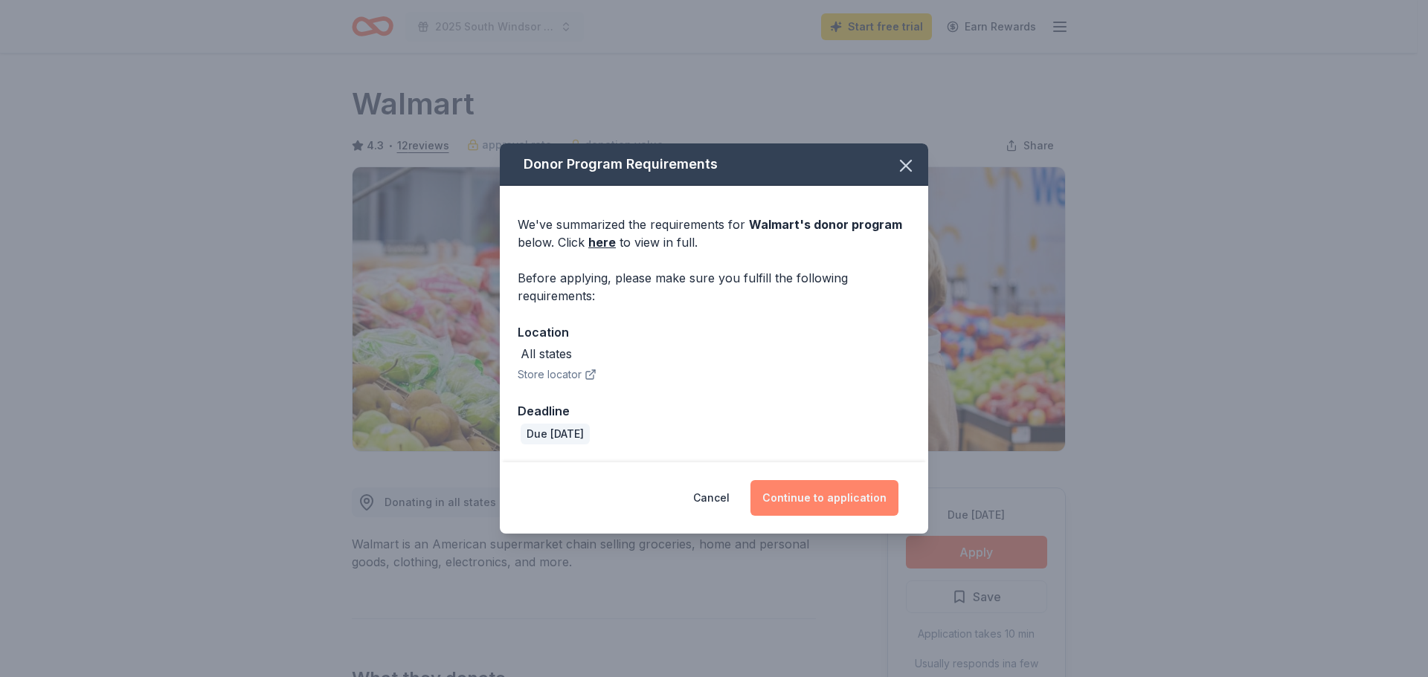
click at [825, 487] on button "Continue to application" at bounding box center [824, 498] width 148 height 36
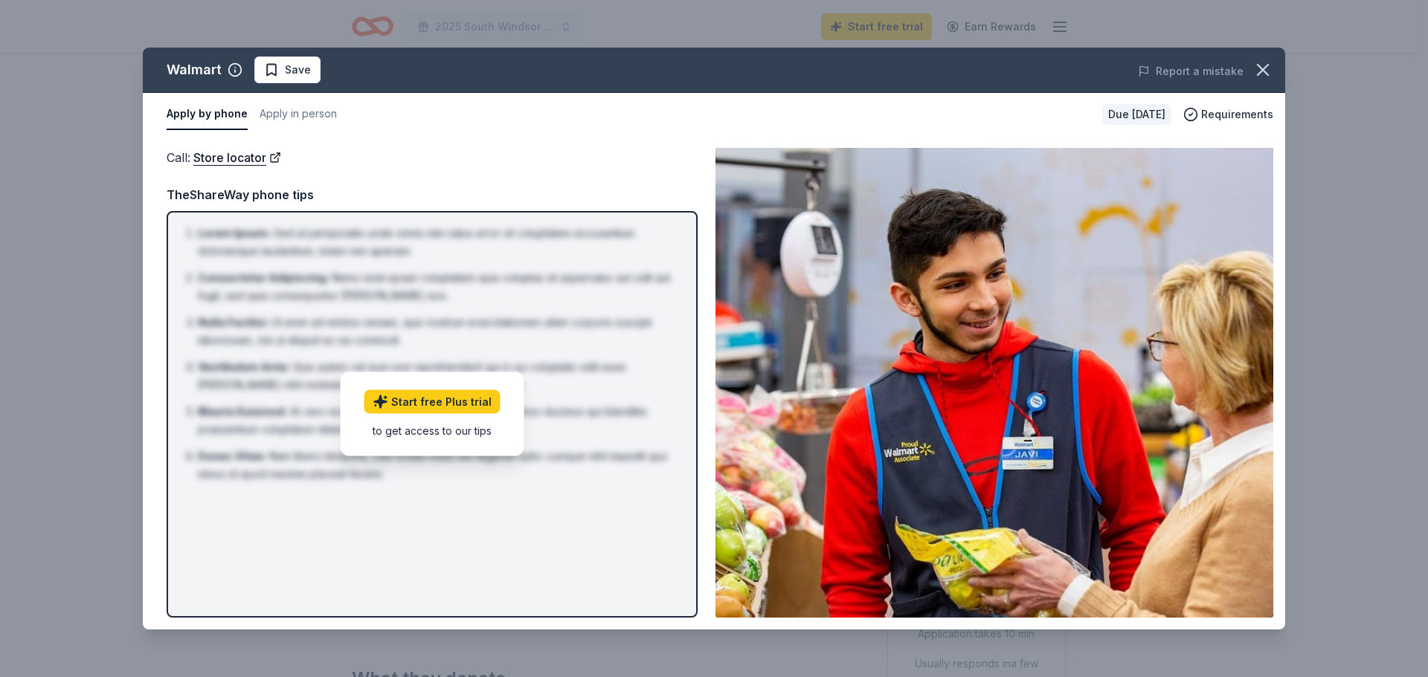
drag, startPoint x: 565, startPoint y: 181, endPoint x: 538, endPoint y: 170, distance: 30.0
click at [558, 172] on div "Call : Store locator TheShareWay phone tips Lorem Ipsum : Sed ut perspiciatis u…" at bounding box center [432, 383] width 531 height 470
click at [1261, 65] on icon "button" at bounding box center [1262, 69] width 21 height 21
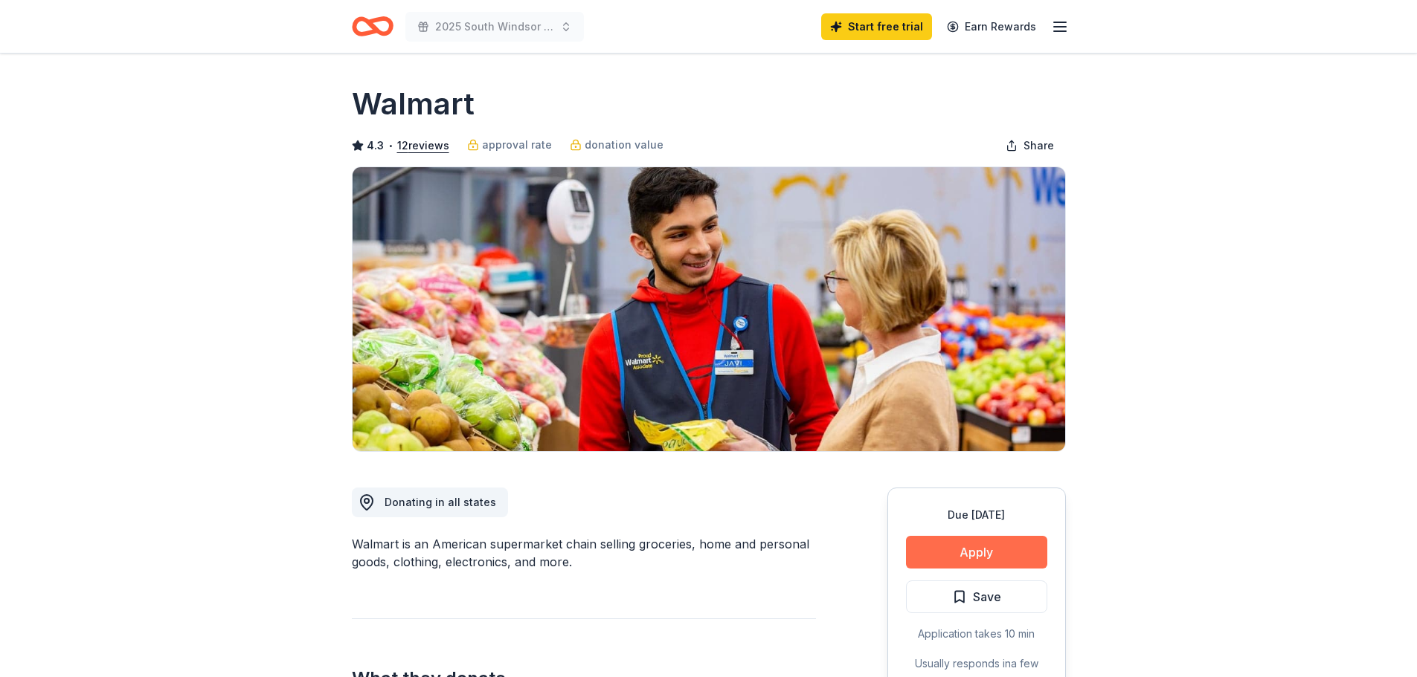
click at [973, 554] on button "Apply" at bounding box center [976, 552] width 141 height 33
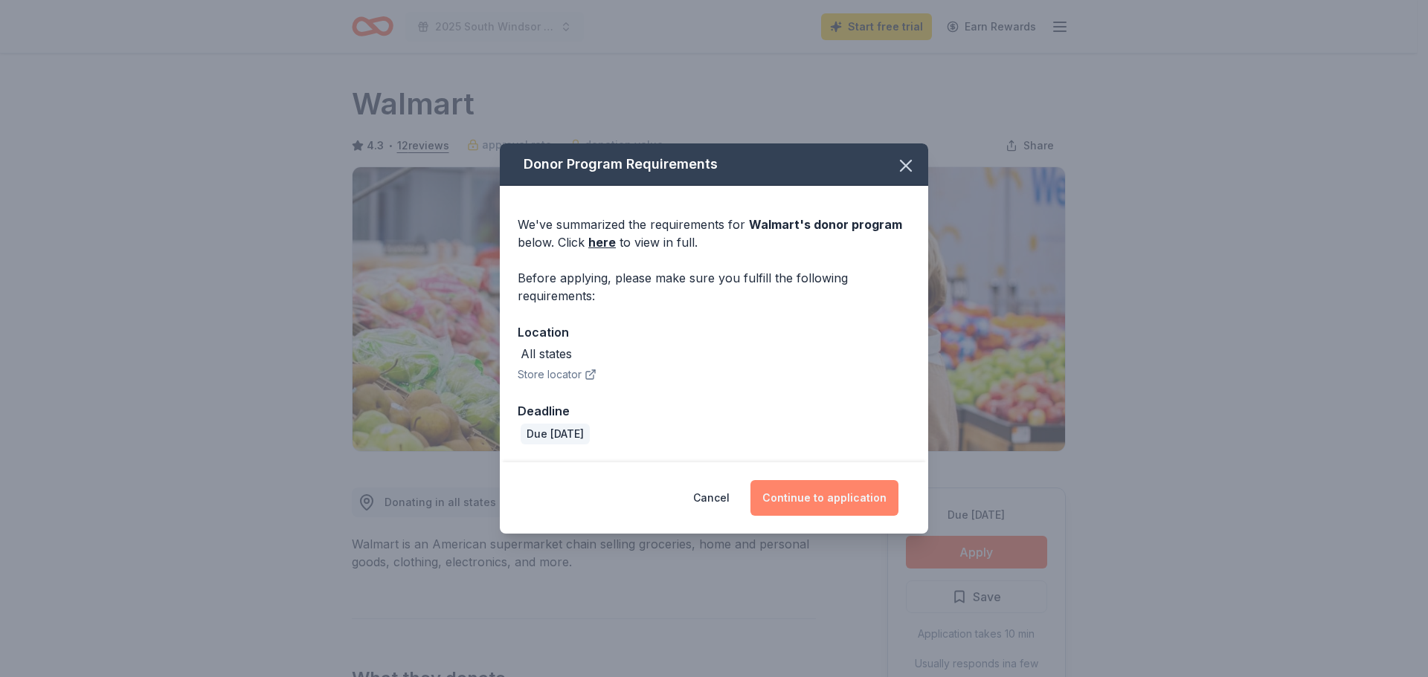
click at [812, 494] on button "Continue to application" at bounding box center [824, 498] width 148 height 36
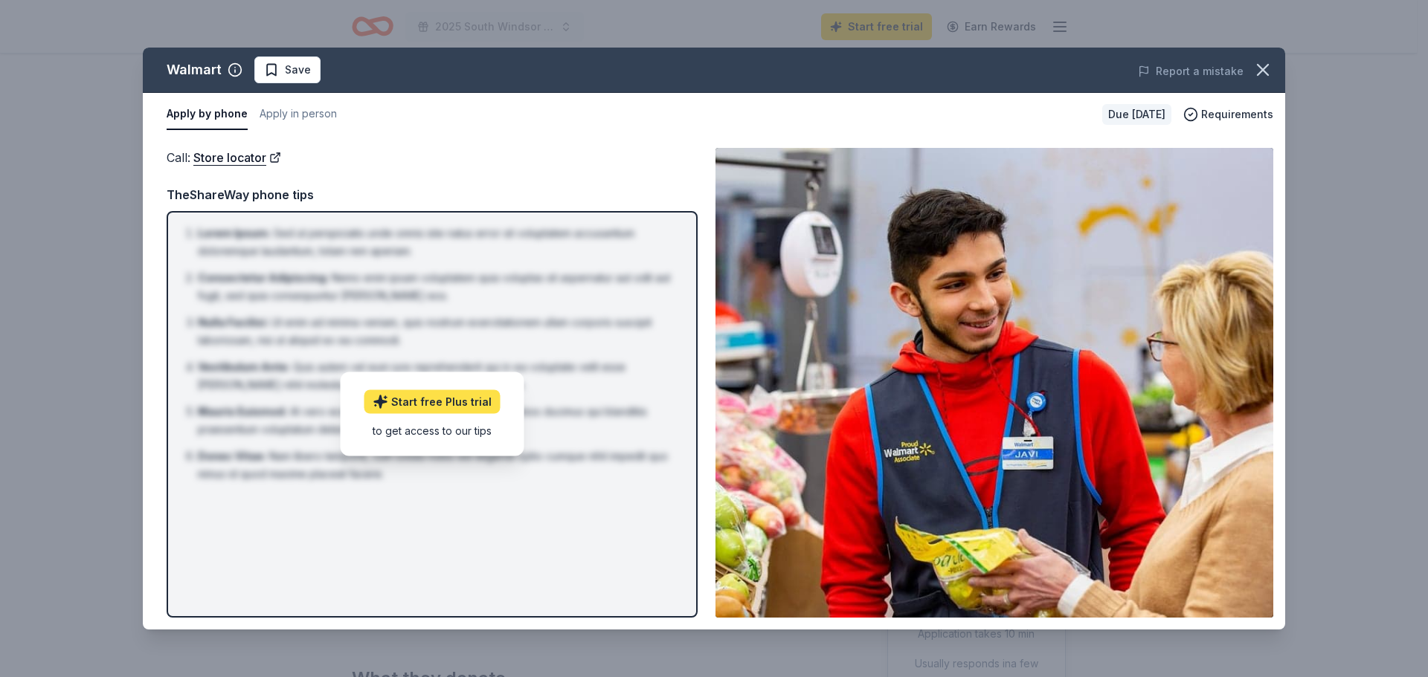
click at [451, 405] on link "Start free Plus trial" at bounding box center [432, 402] width 136 height 24
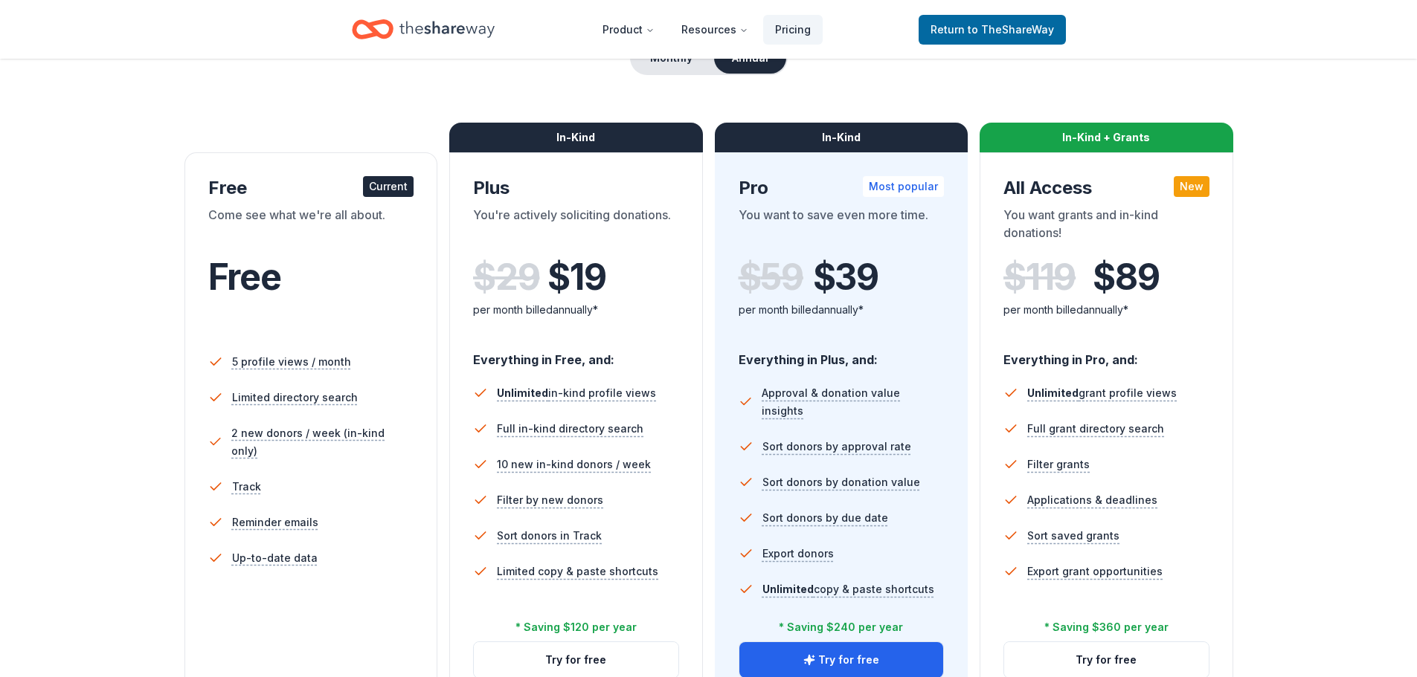
scroll to position [74, 0]
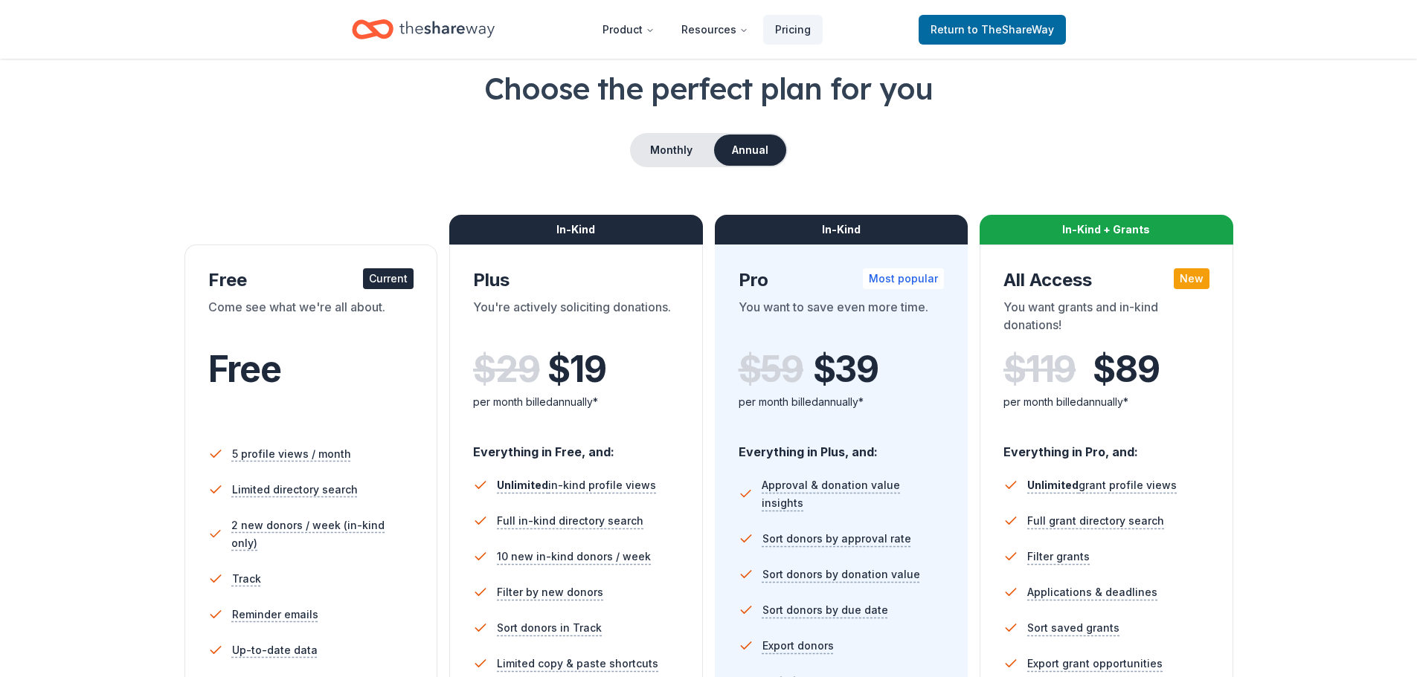
click at [342, 357] on div "Free" at bounding box center [311, 370] width 206 height 42
